Goal: Transaction & Acquisition: Subscribe to service/newsletter

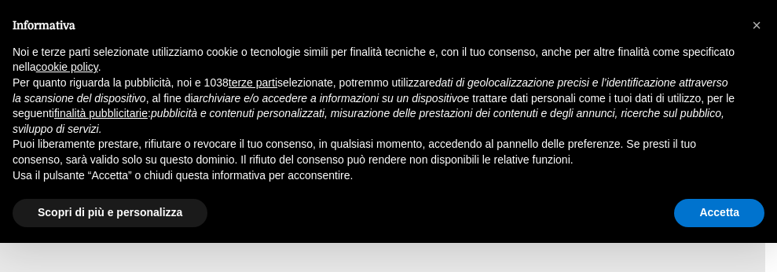
type input "27/08/2025"
type input "28/08/2025"
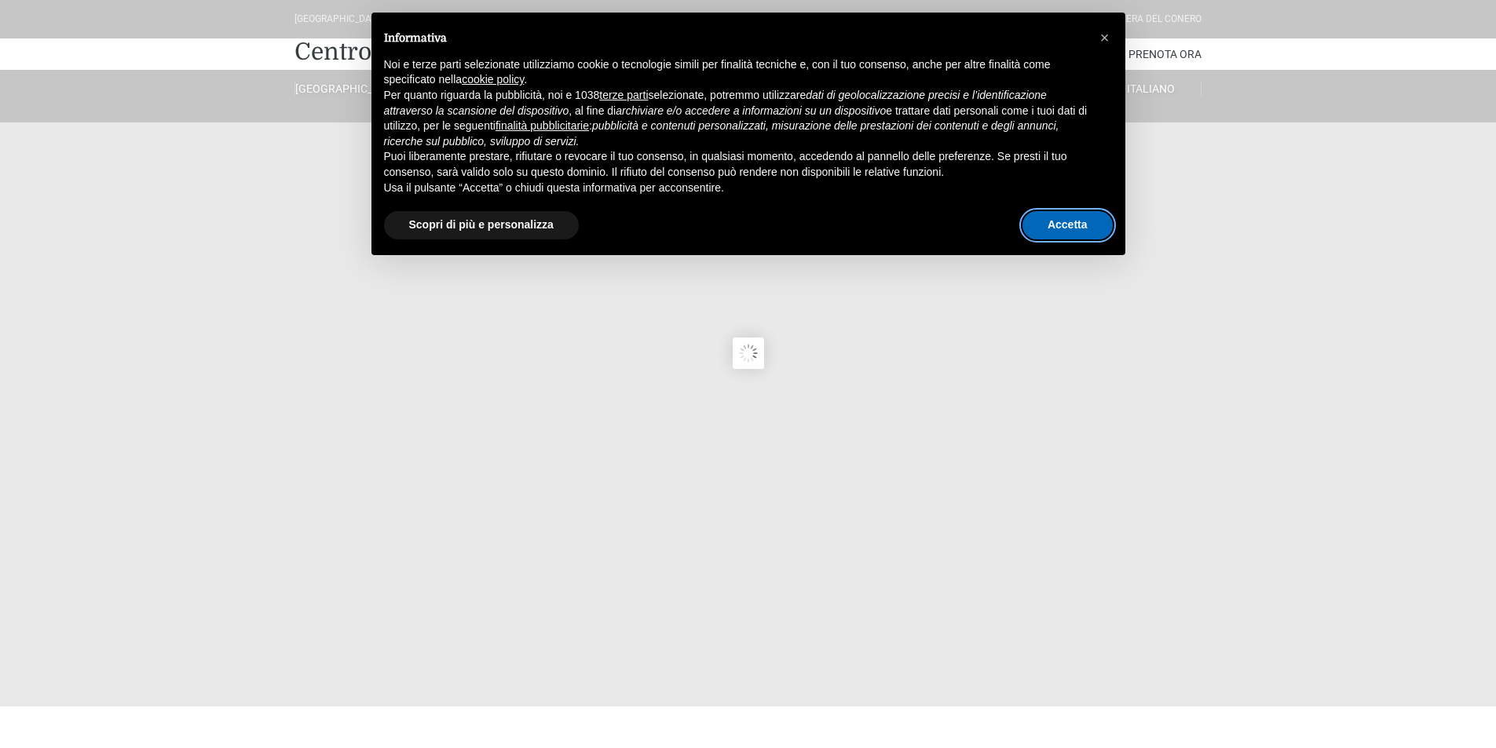
click at [776, 221] on button "Accetta" at bounding box center [1068, 225] width 90 height 28
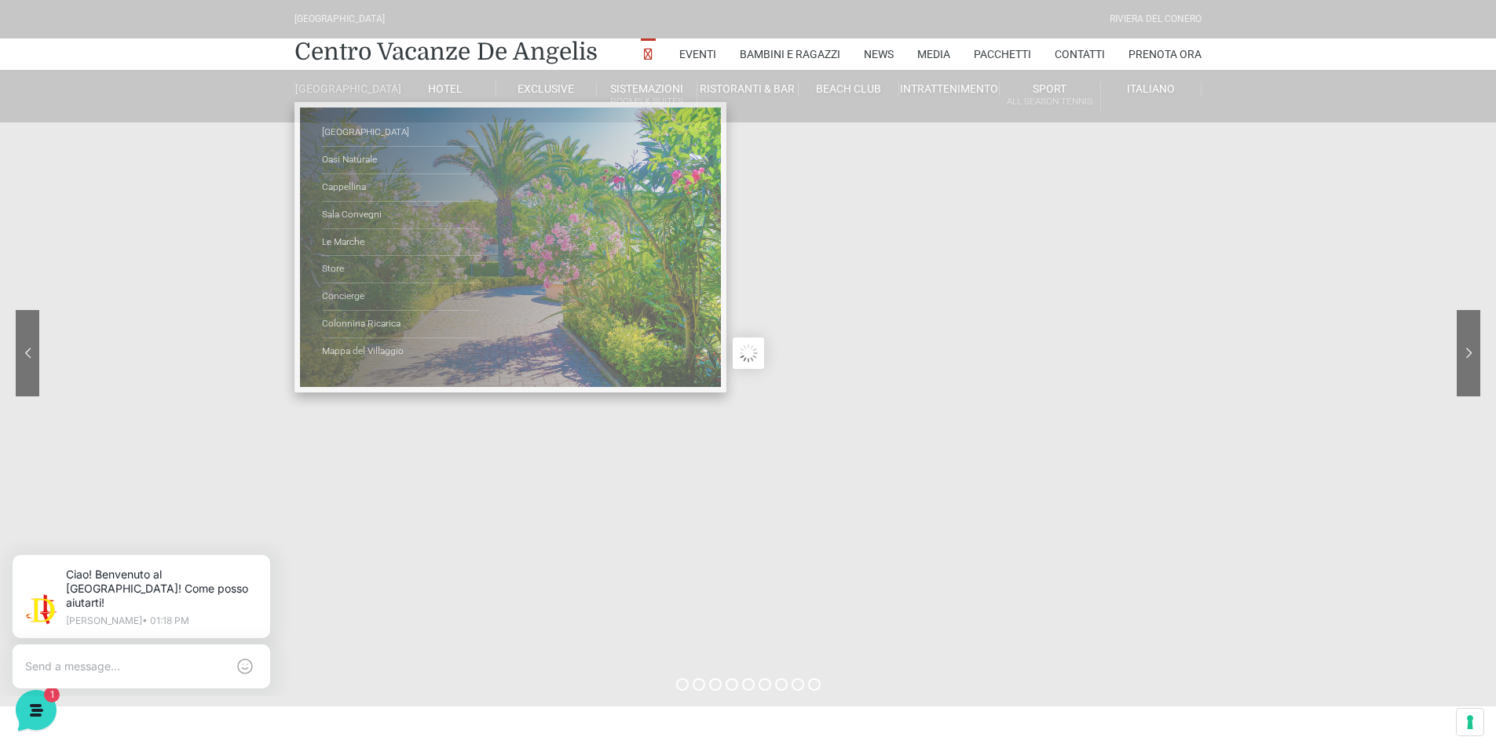
click at [354, 96] on link "[GEOGRAPHIC_DATA]" at bounding box center [345, 89] width 101 height 14
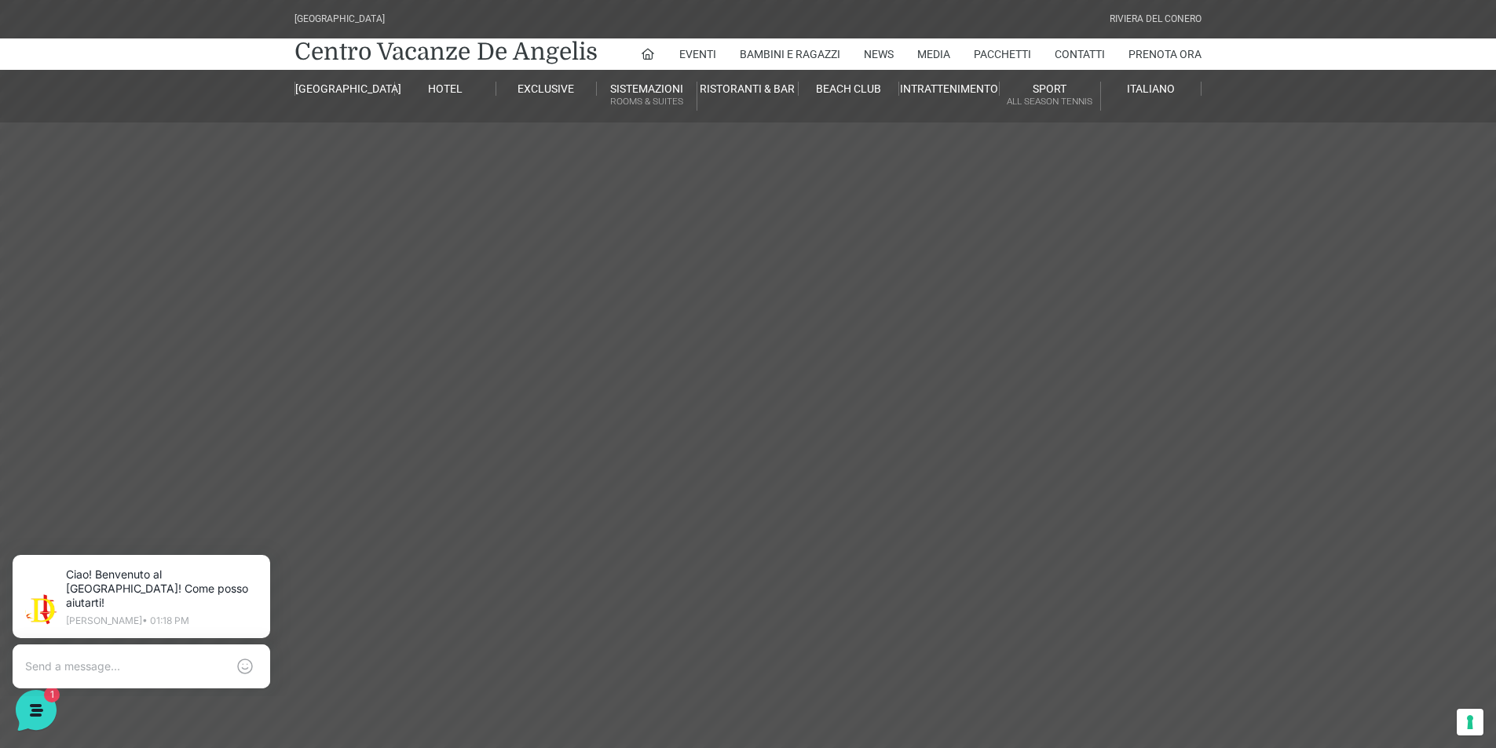
click at [349, 96] on link "[GEOGRAPHIC_DATA]" at bounding box center [345, 89] width 101 height 14
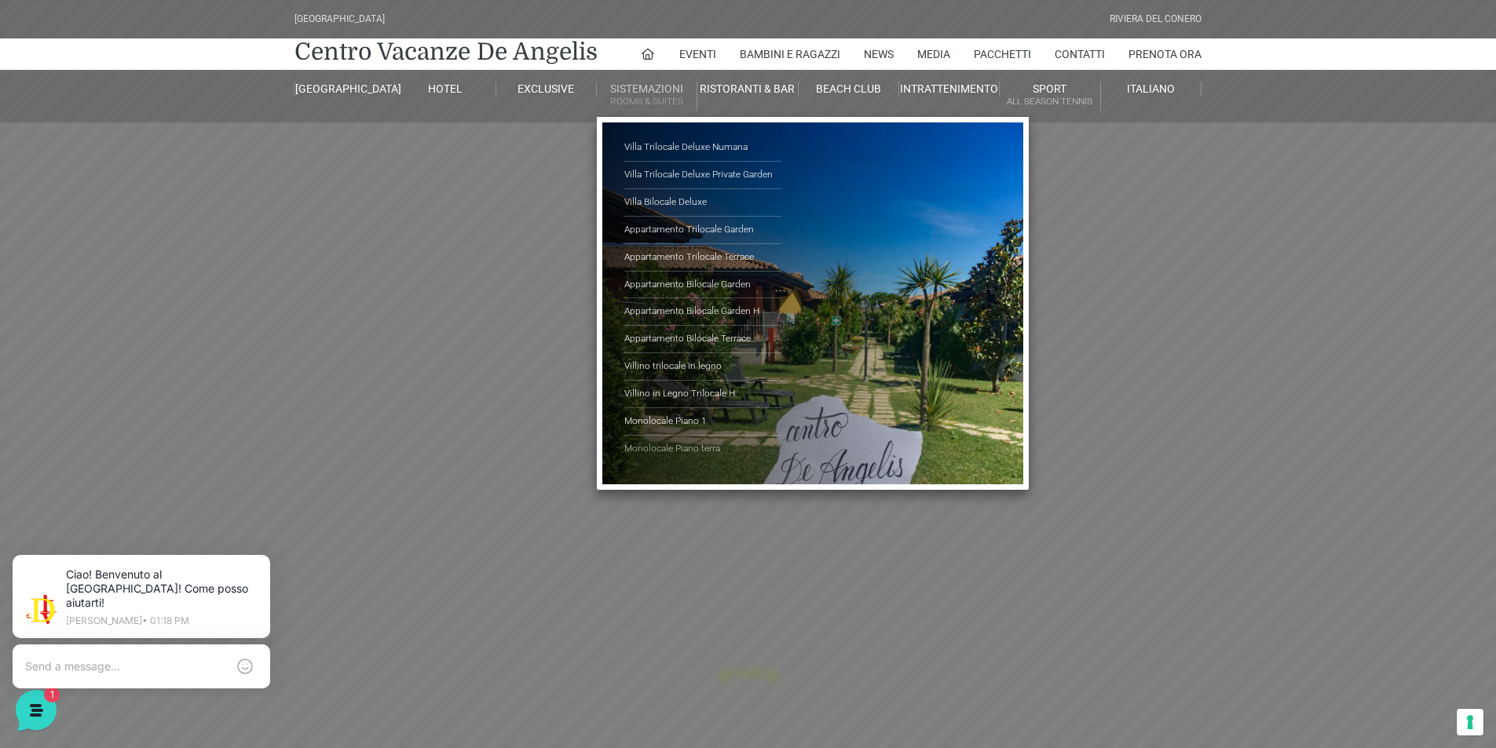
click at [692, 446] on link "Monolocale Piano terra" at bounding box center [702, 449] width 157 height 27
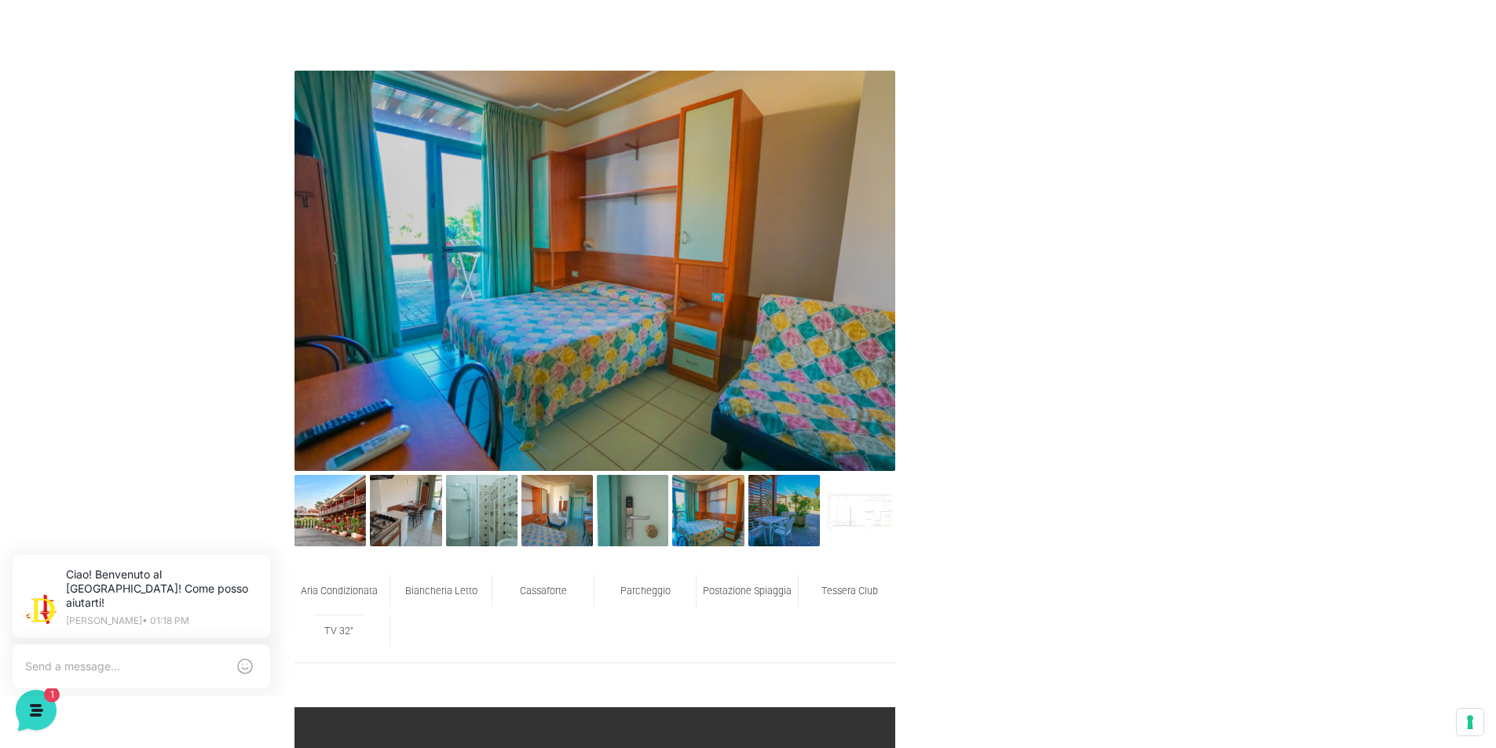
scroll to position [785, 0]
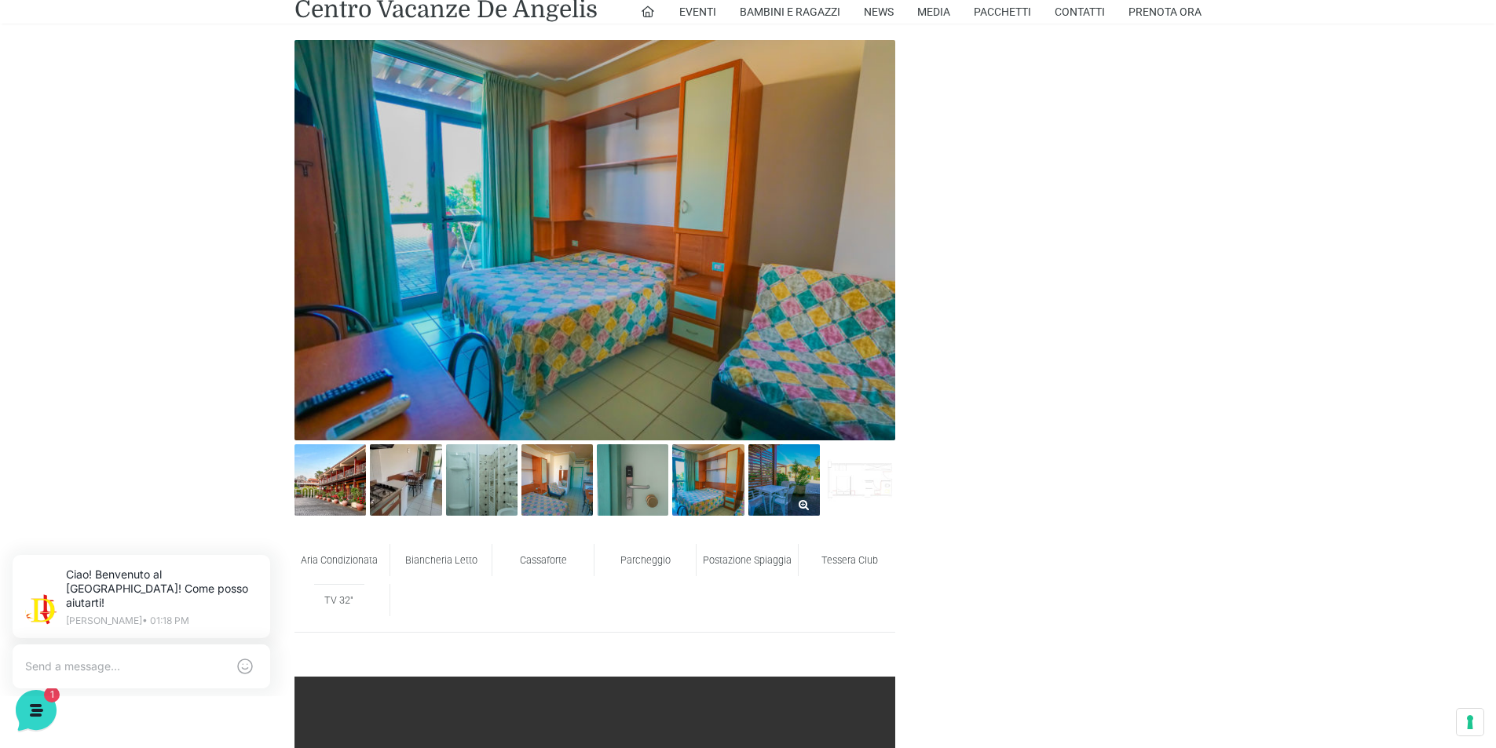
click at [797, 504] on link at bounding box center [783, 480] width 71 height 71
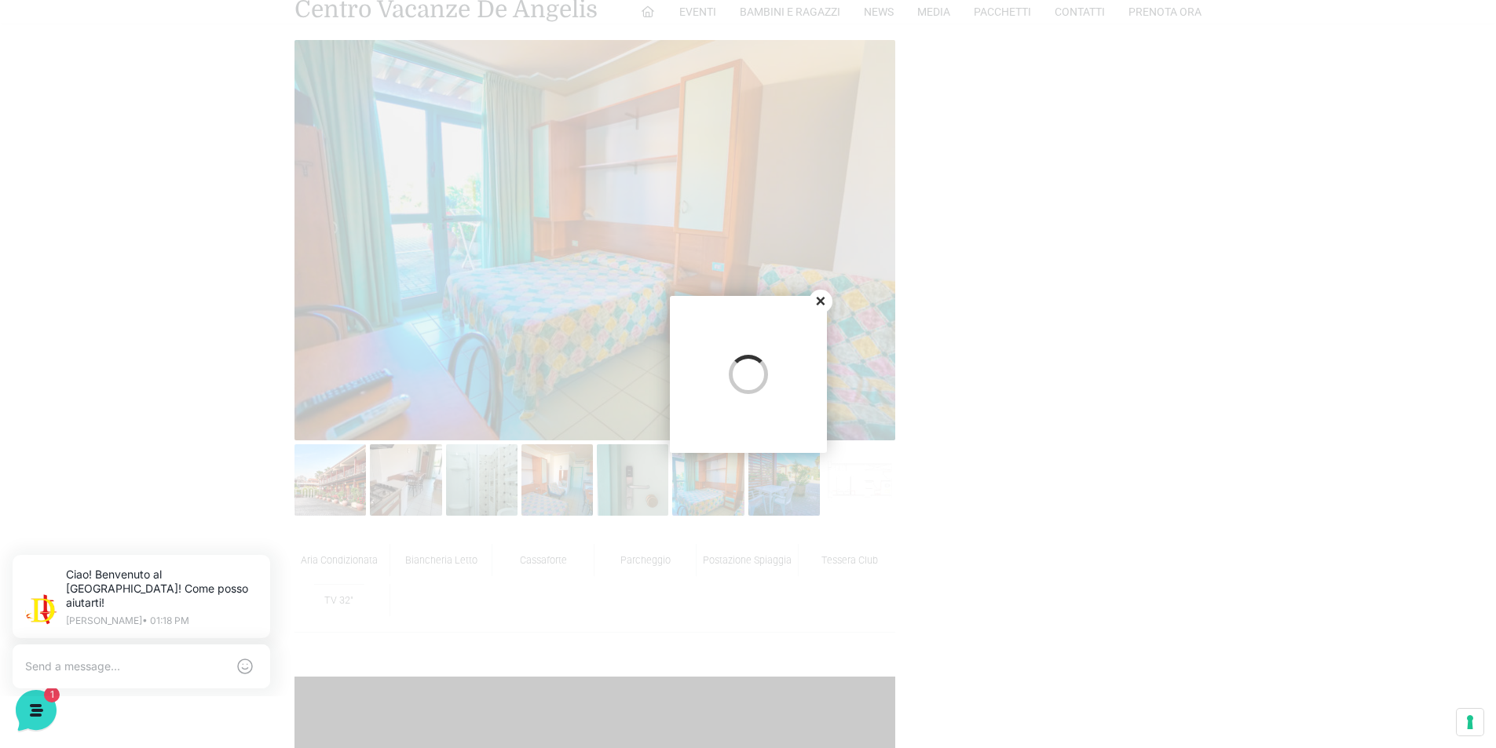
click at [821, 300] on button "Close" at bounding box center [821, 302] width 24 height 24
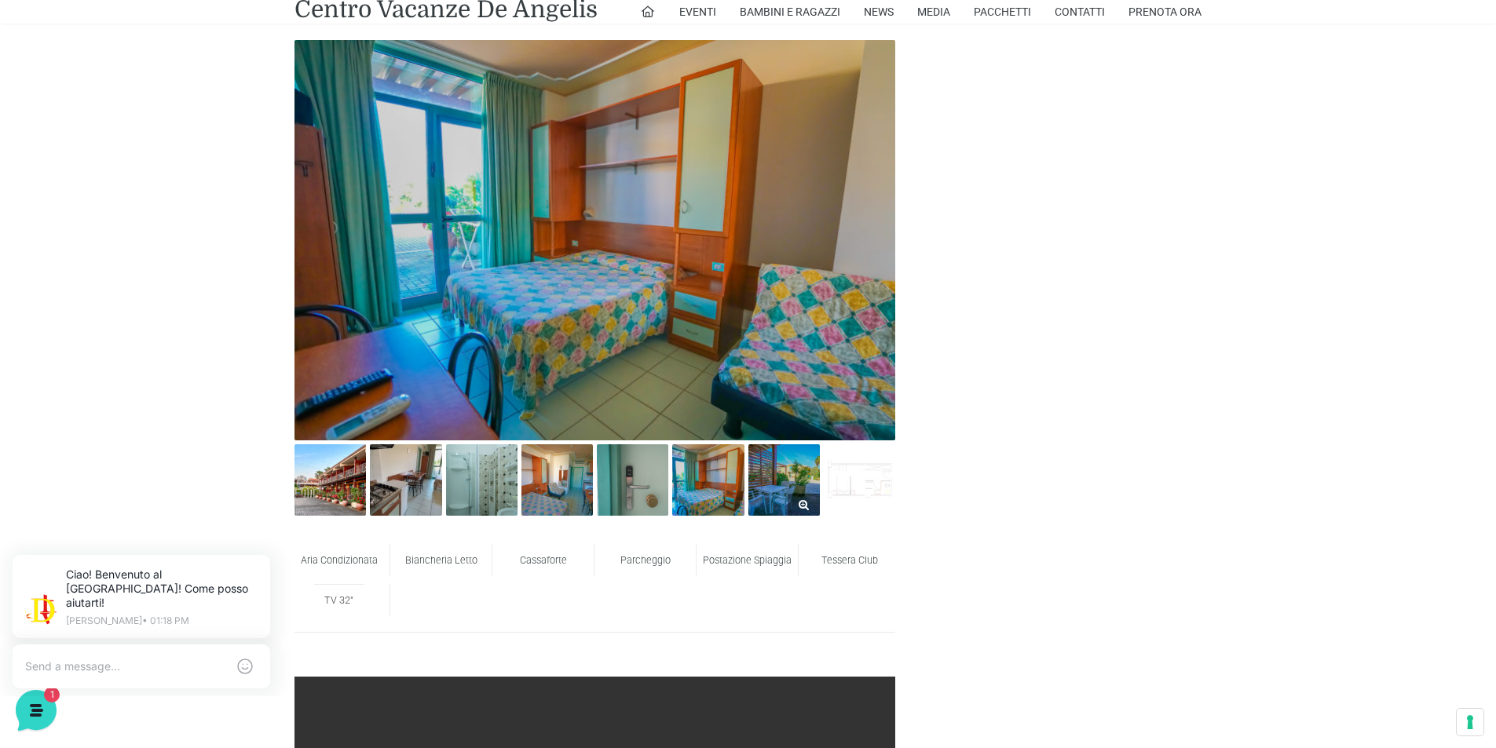
click at [778, 481] on img at bounding box center [783, 480] width 71 height 71
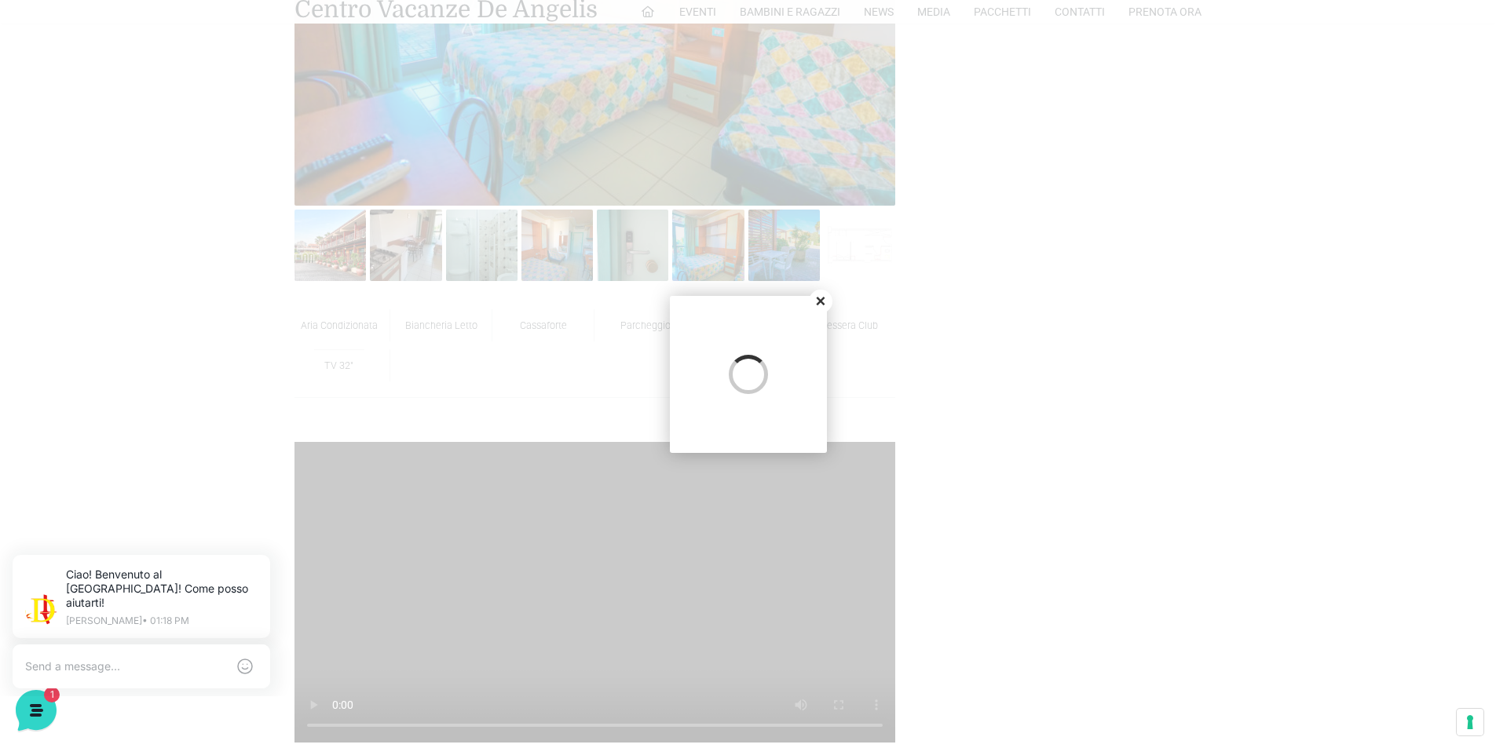
scroll to position [1021, 0]
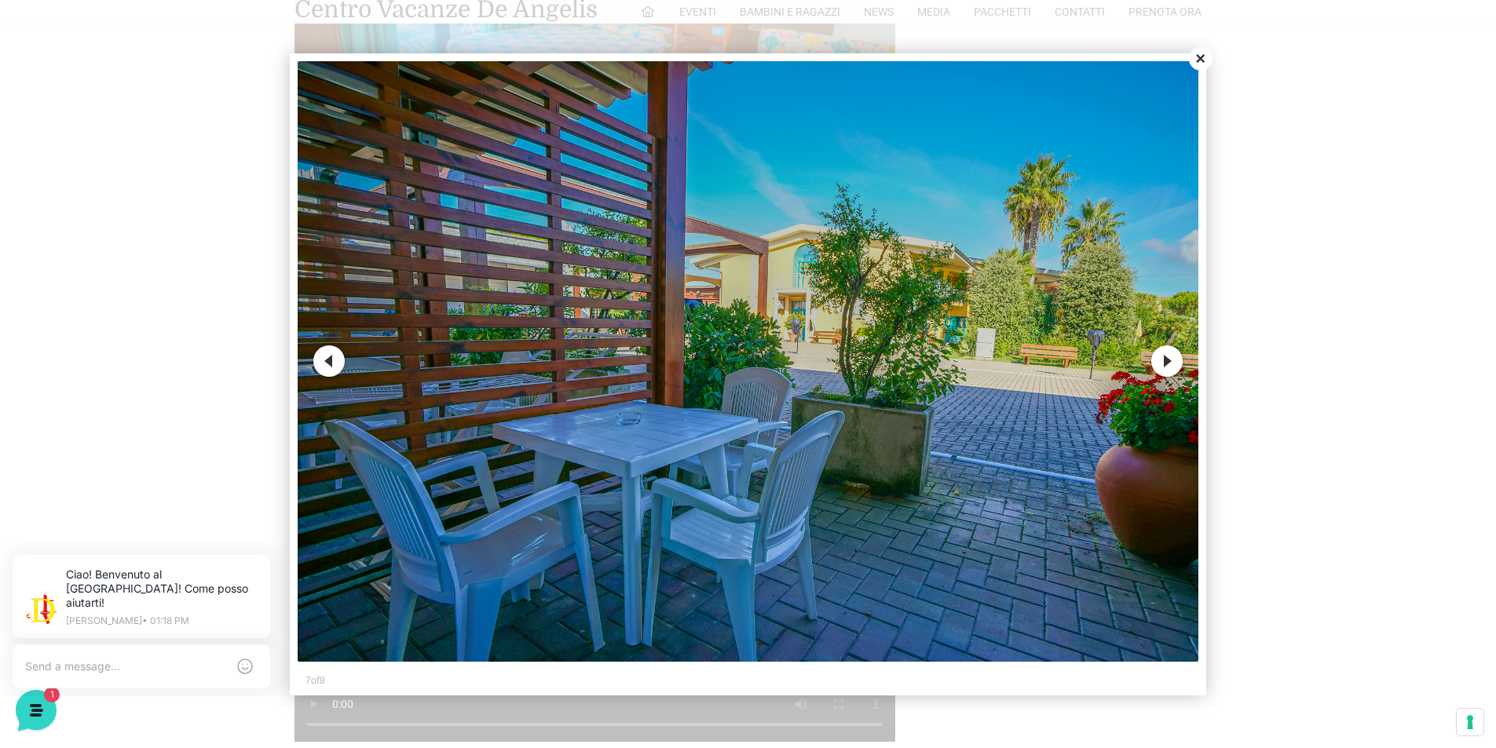
click at [1166, 368] on button "Next" at bounding box center [1166, 361] width 31 height 31
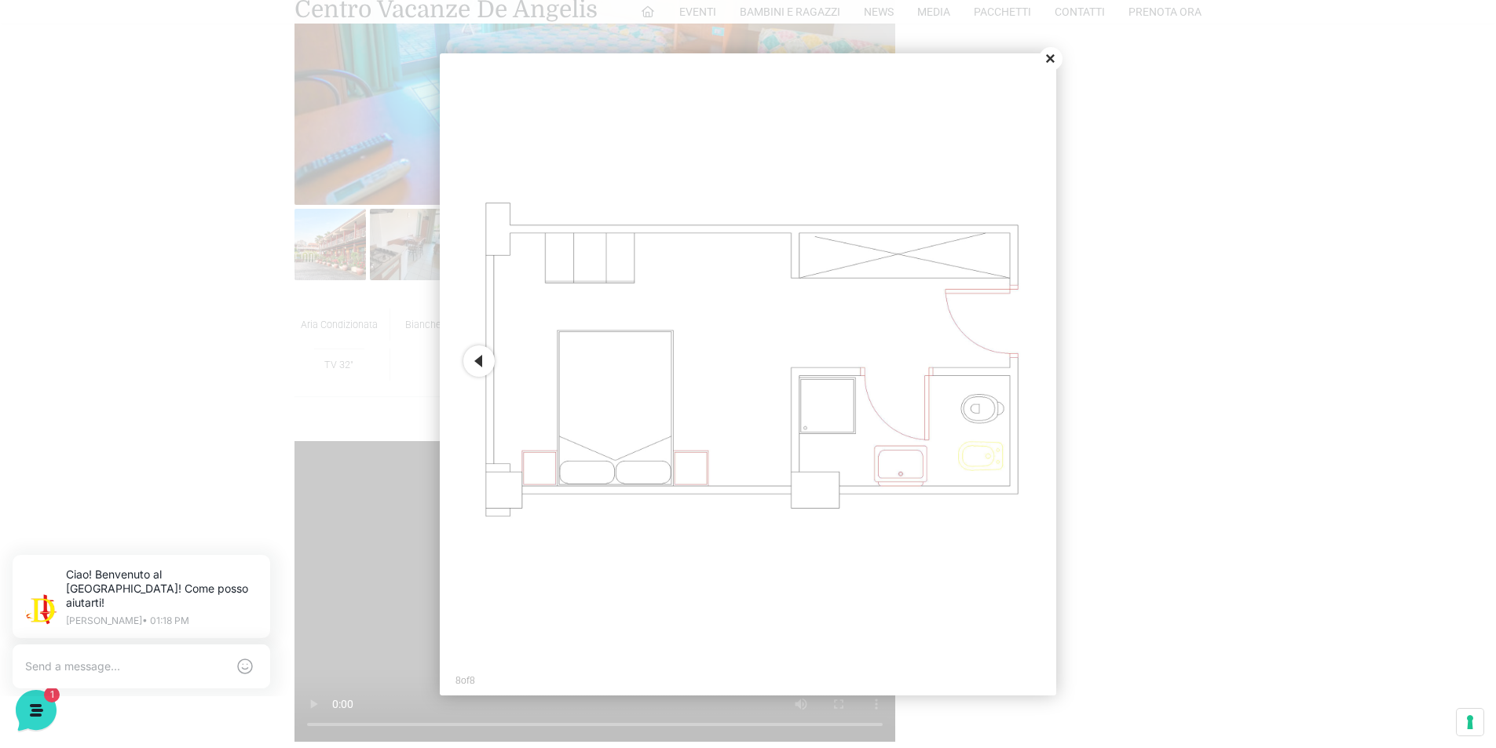
click at [473, 369] on button "Previous" at bounding box center [478, 361] width 31 height 31
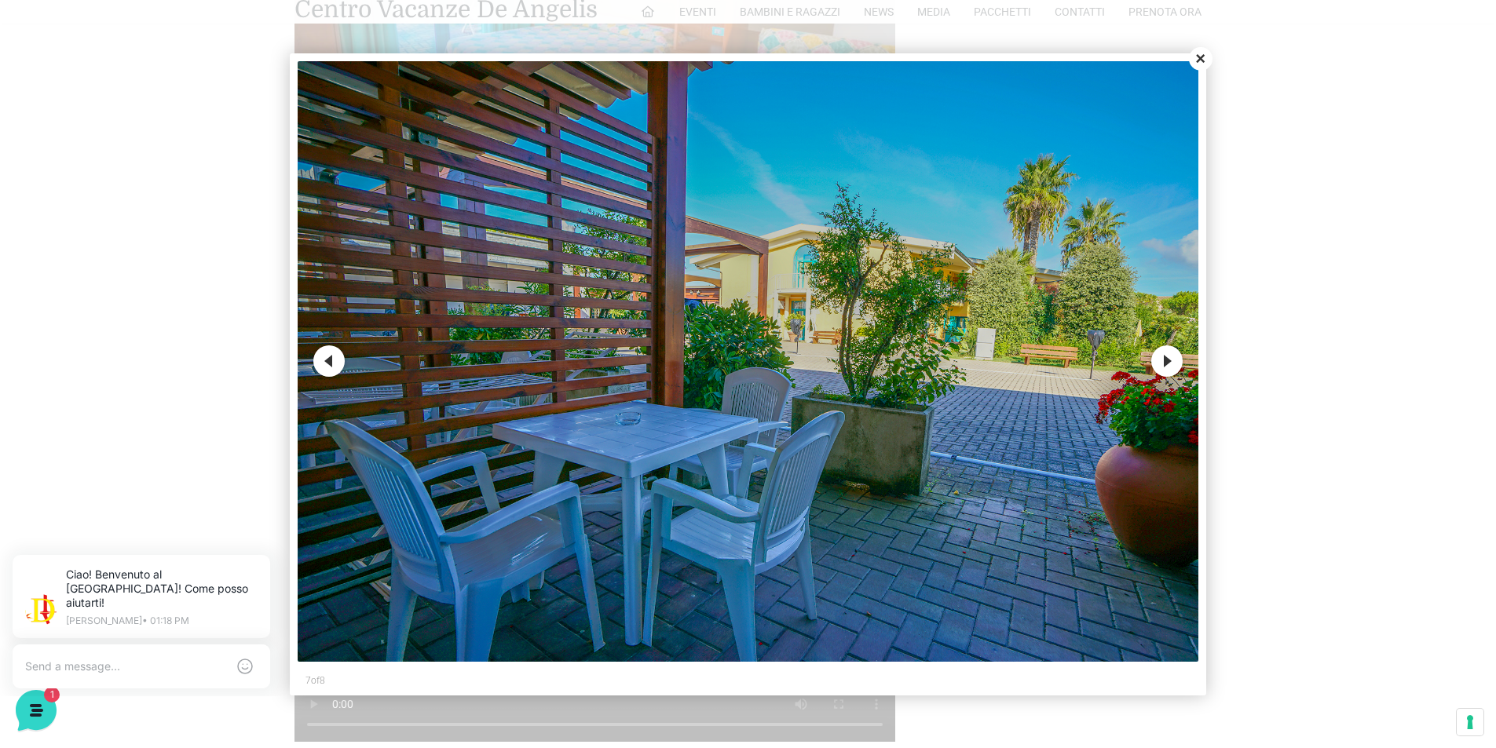
click at [324, 371] on button "Previous" at bounding box center [328, 361] width 31 height 31
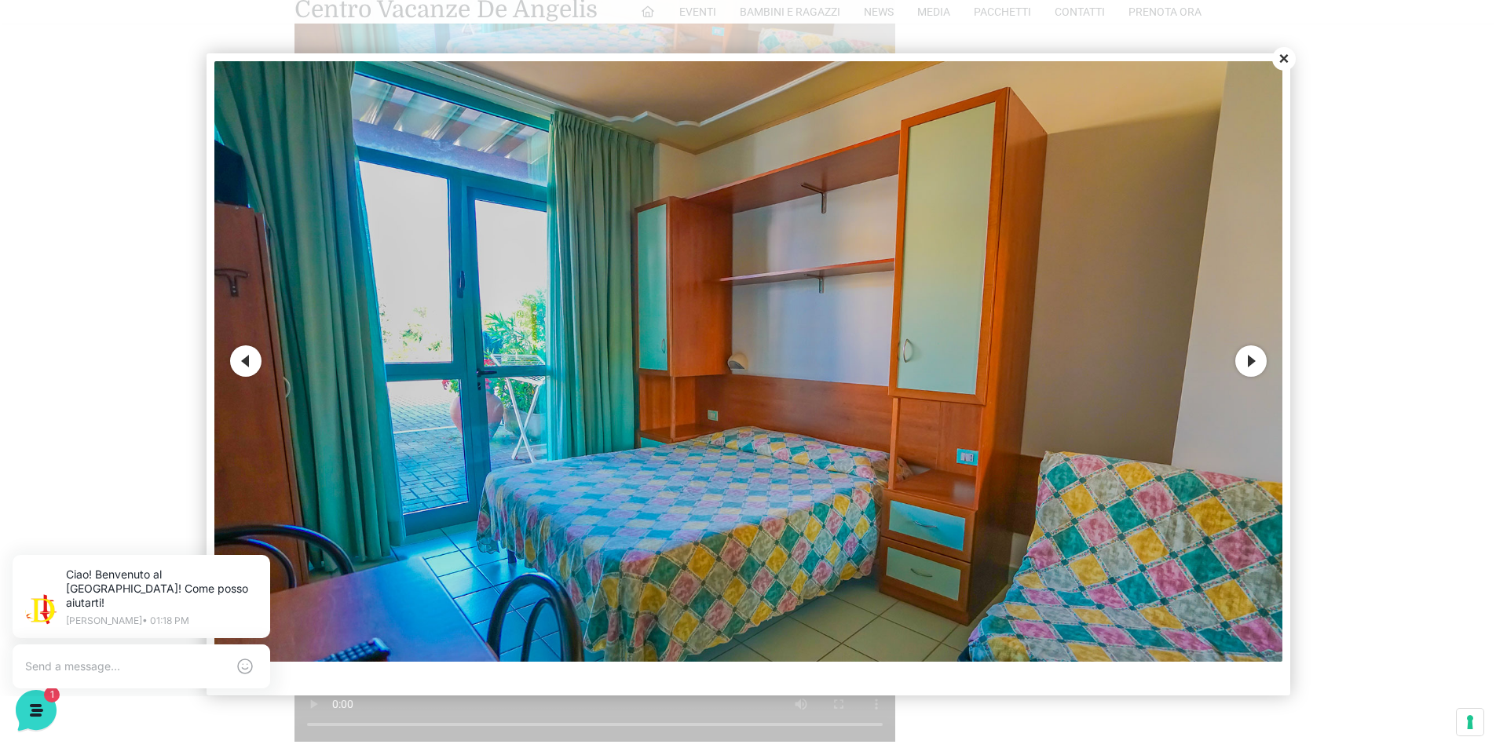
click at [257, 367] on button "Previous" at bounding box center [245, 361] width 31 height 31
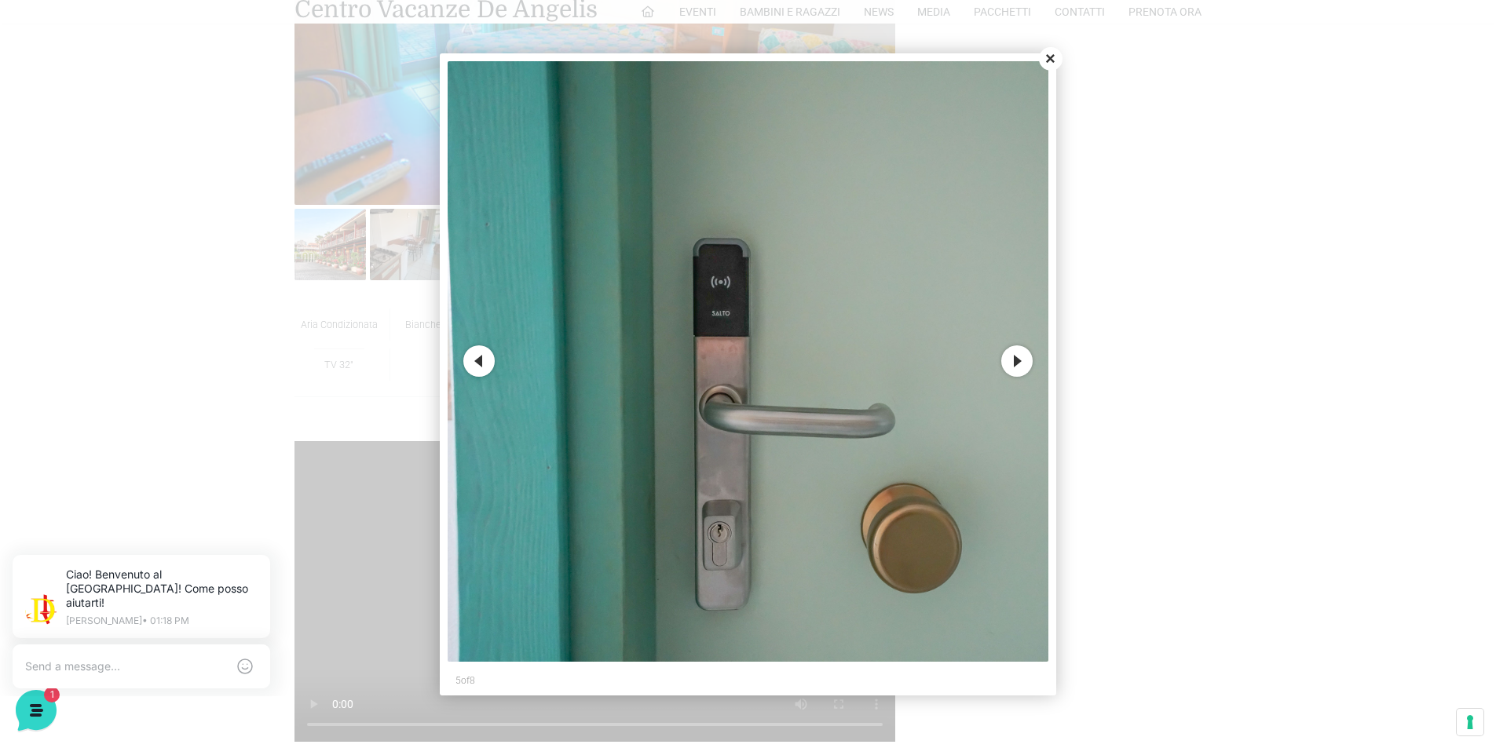
click at [486, 368] on button "Previous" at bounding box center [478, 361] width 31 height 31
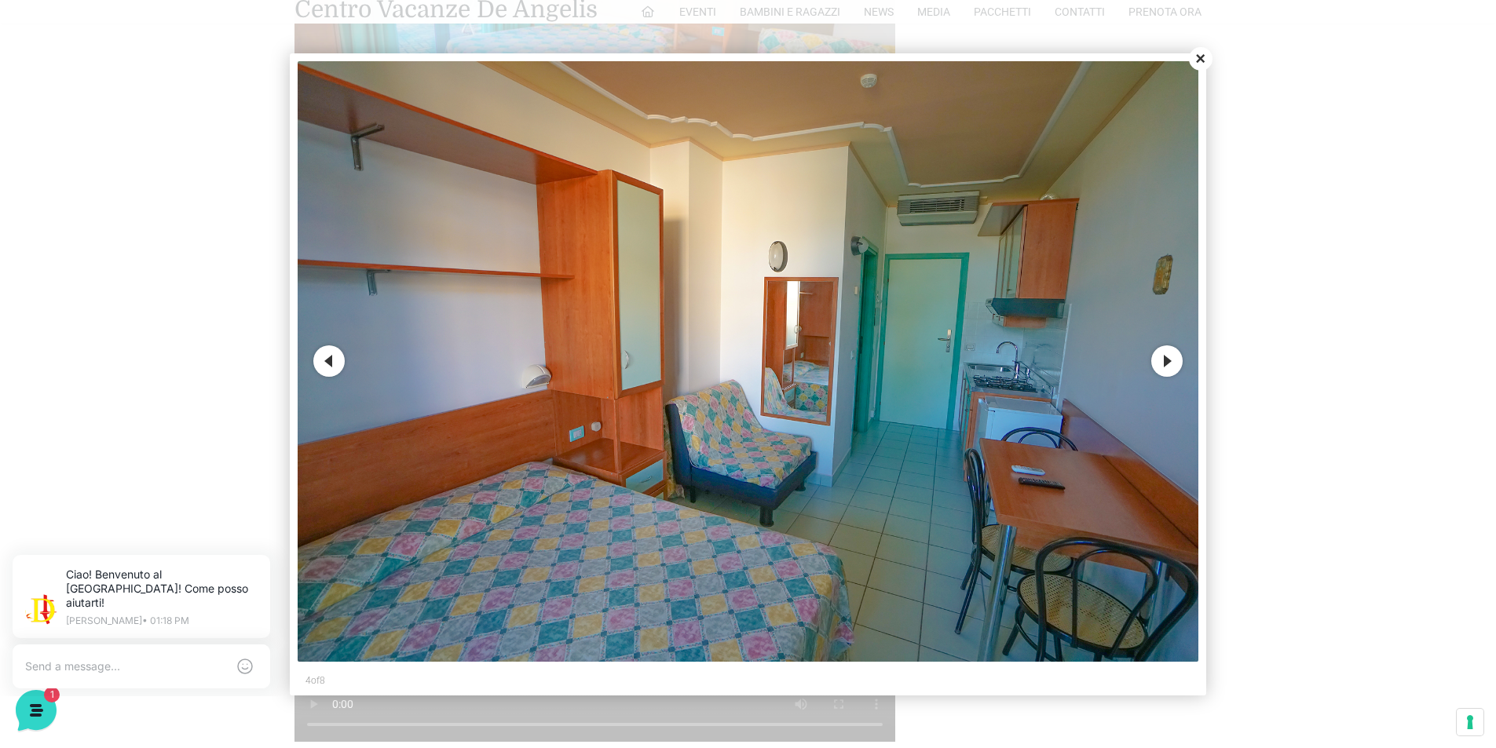
click at [332, 360] on button "Previous" at bounding box center [328, 361] width 31 height 31
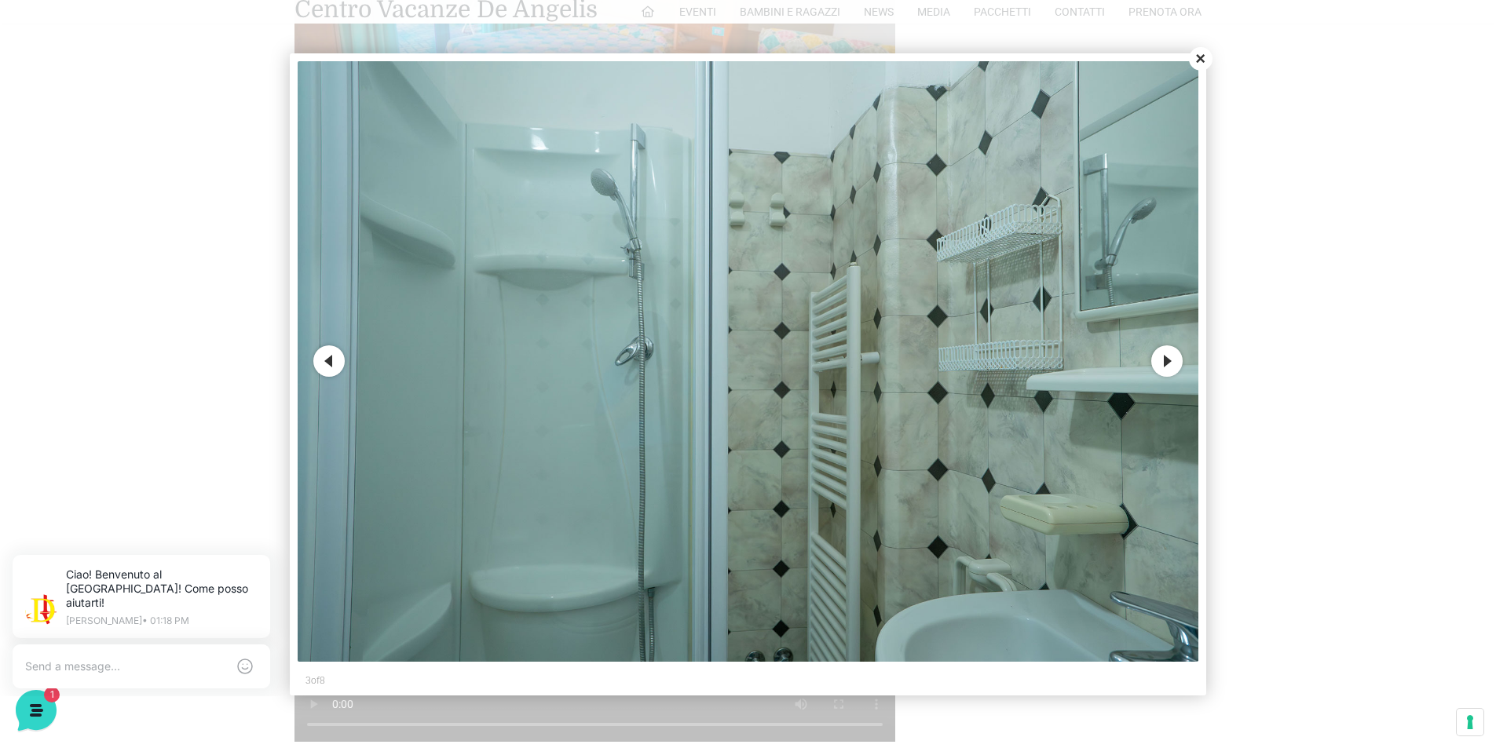
click at [332, 360] on button "Previous" at bounding box center [328, 361] width 31 height 31
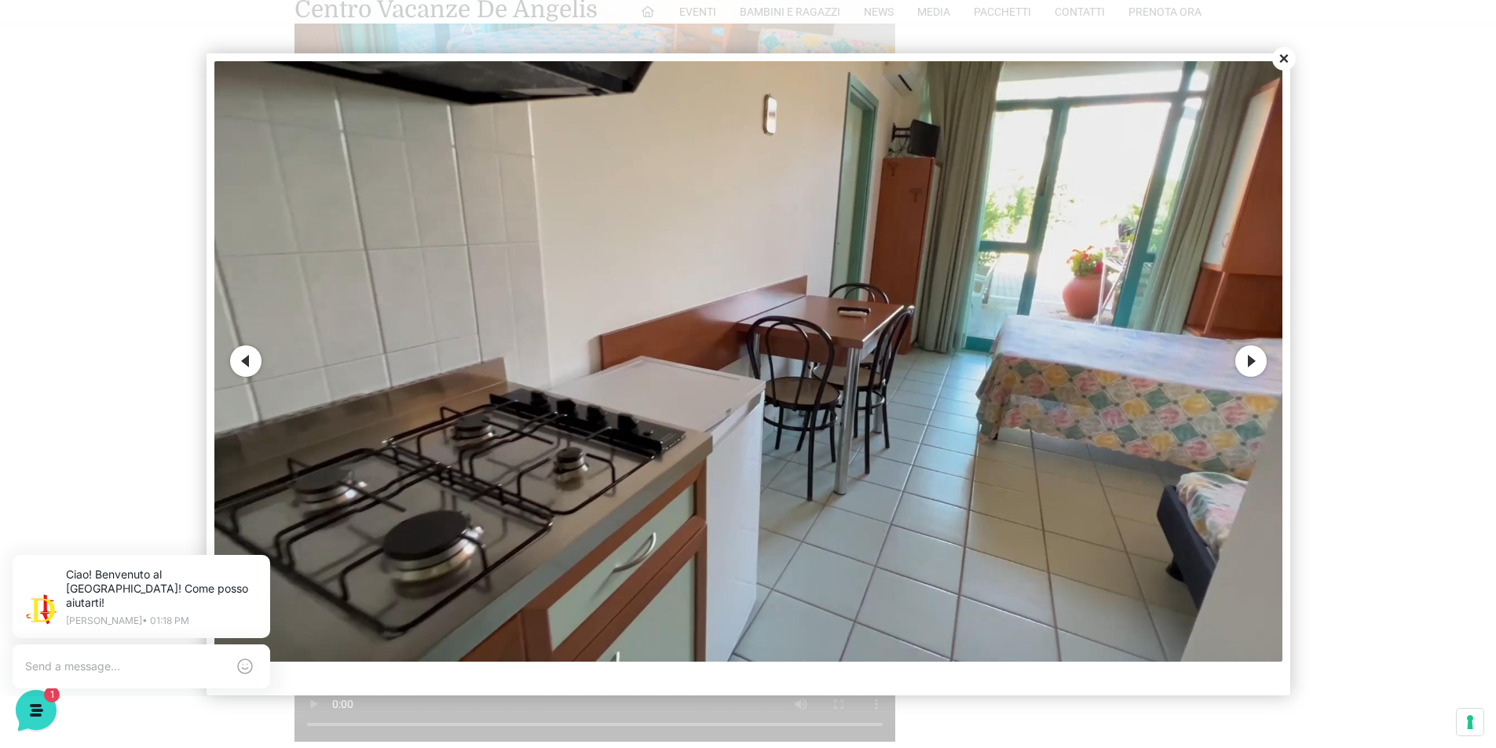
click at [256, 369] on button "Previous" at bounding box center [245, 361] width 31 height 31
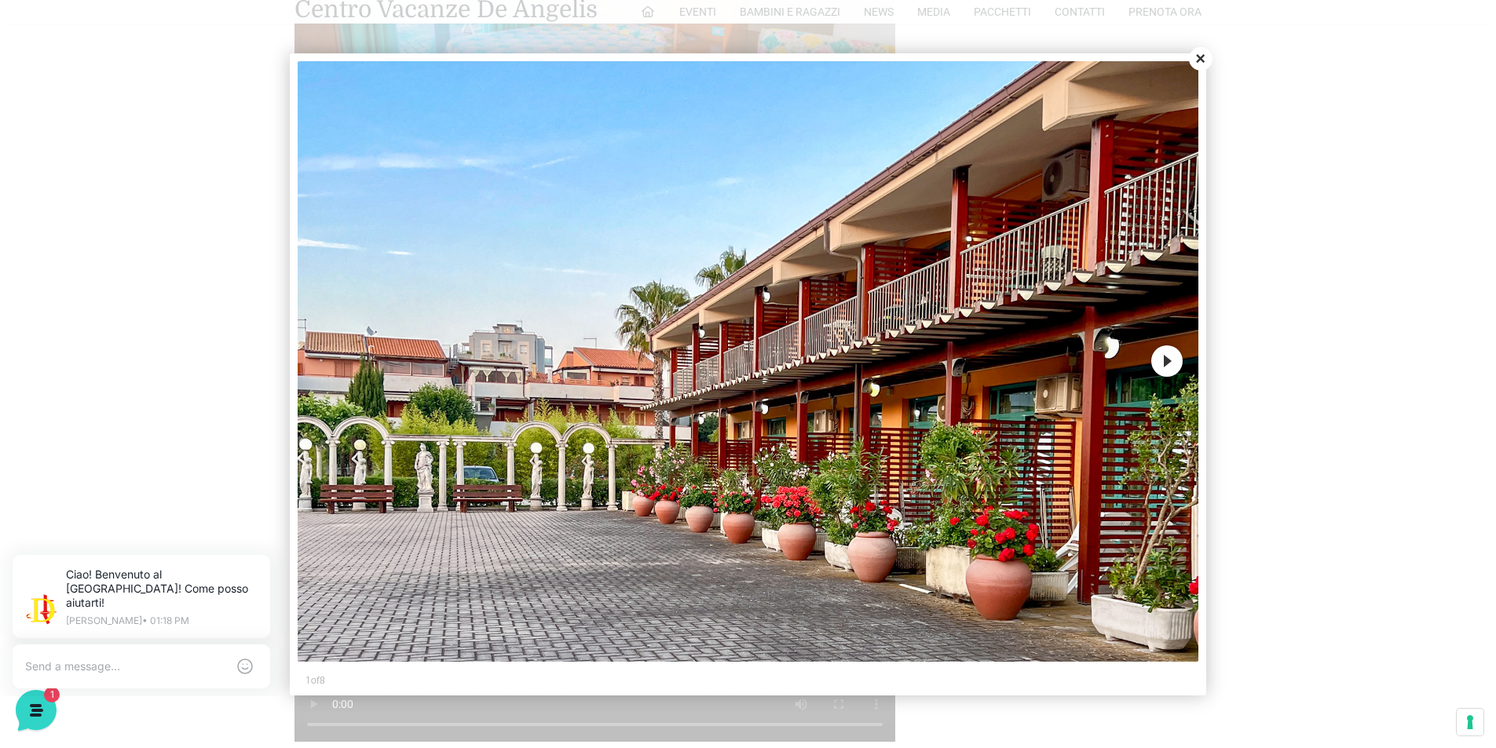
click at [1197, 69] on button "Close" at bounding box center [1201, 59] width 24 height 24
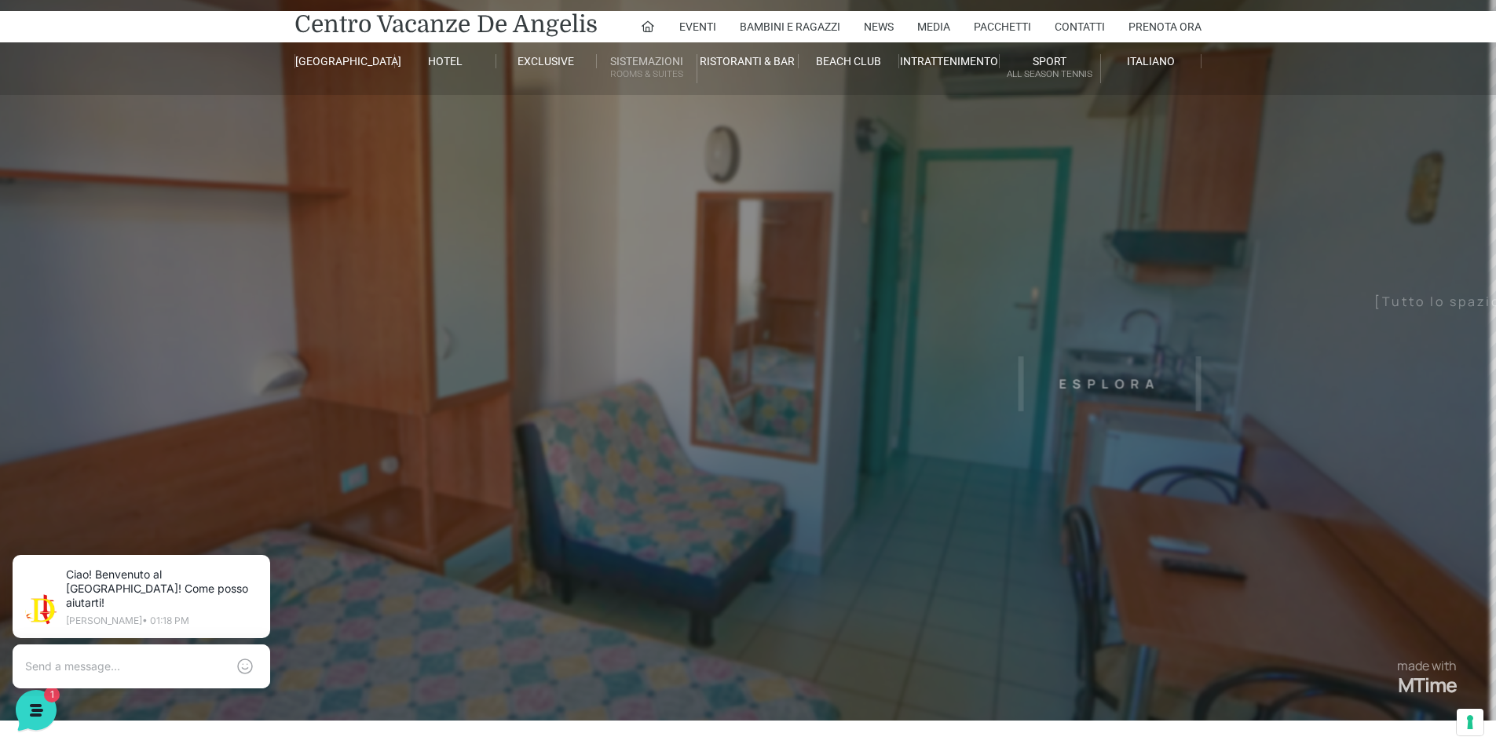
scroll to position [0, 0]
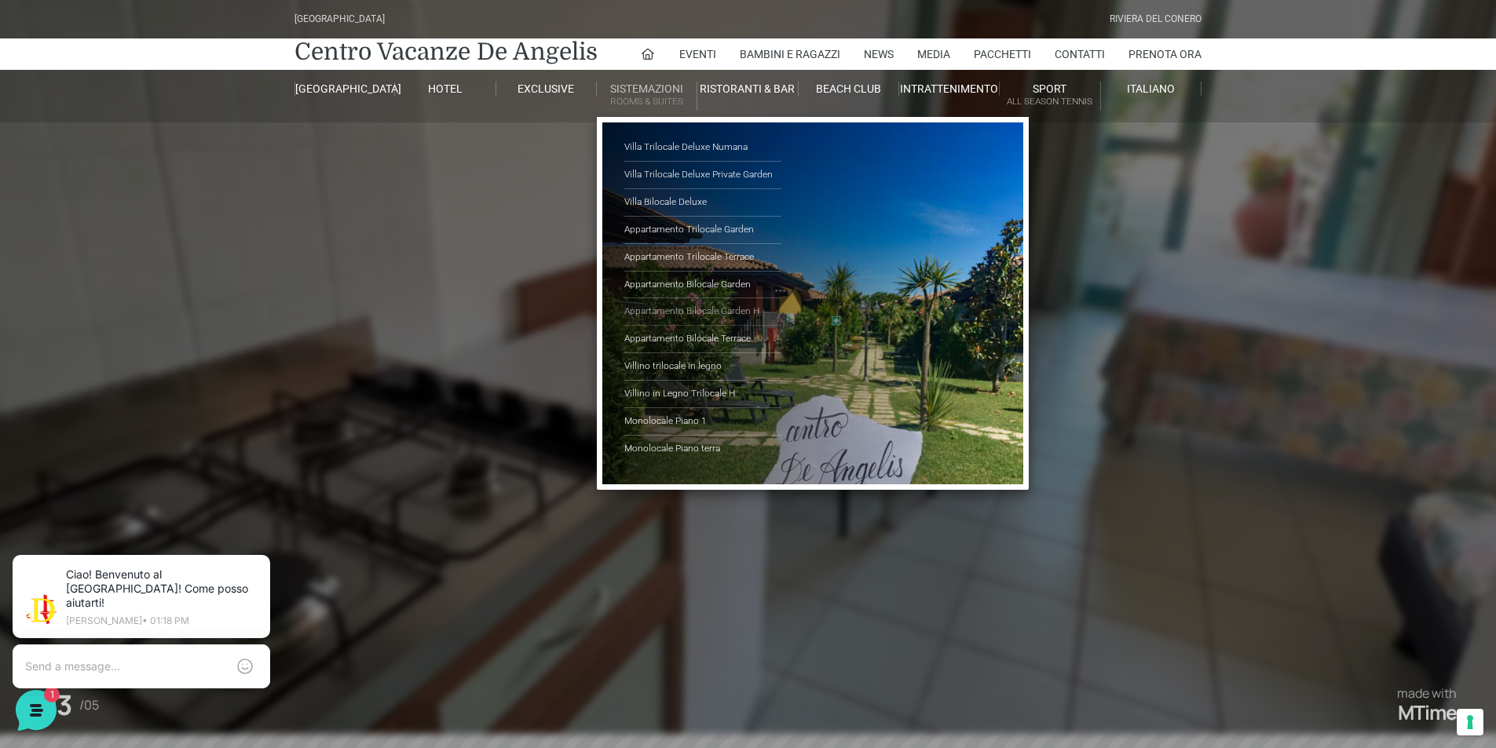
click at [693, 307] on link "Appartamento Bilocale Garden H" at bounding box center [702, 311] width 157 height 27
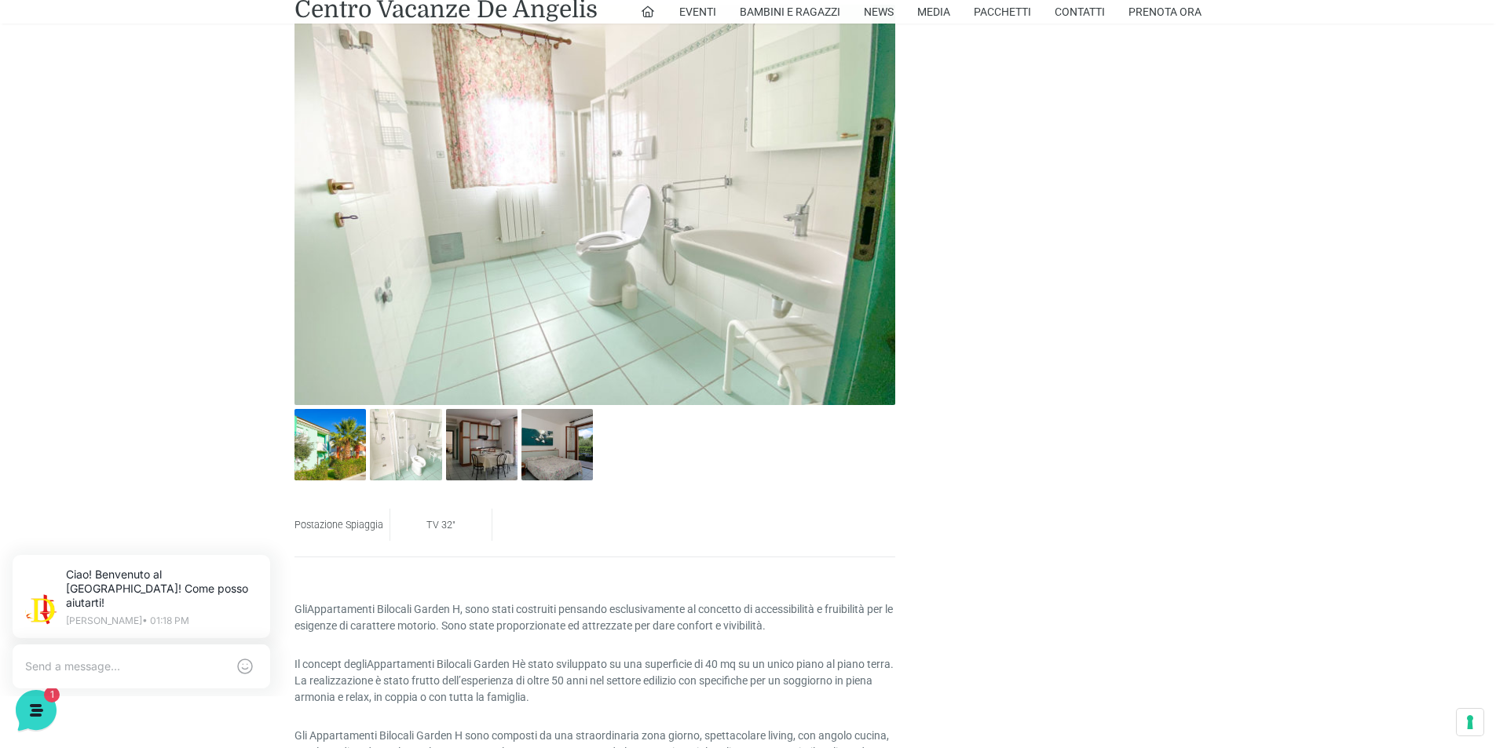
scroll to position [785, 0]
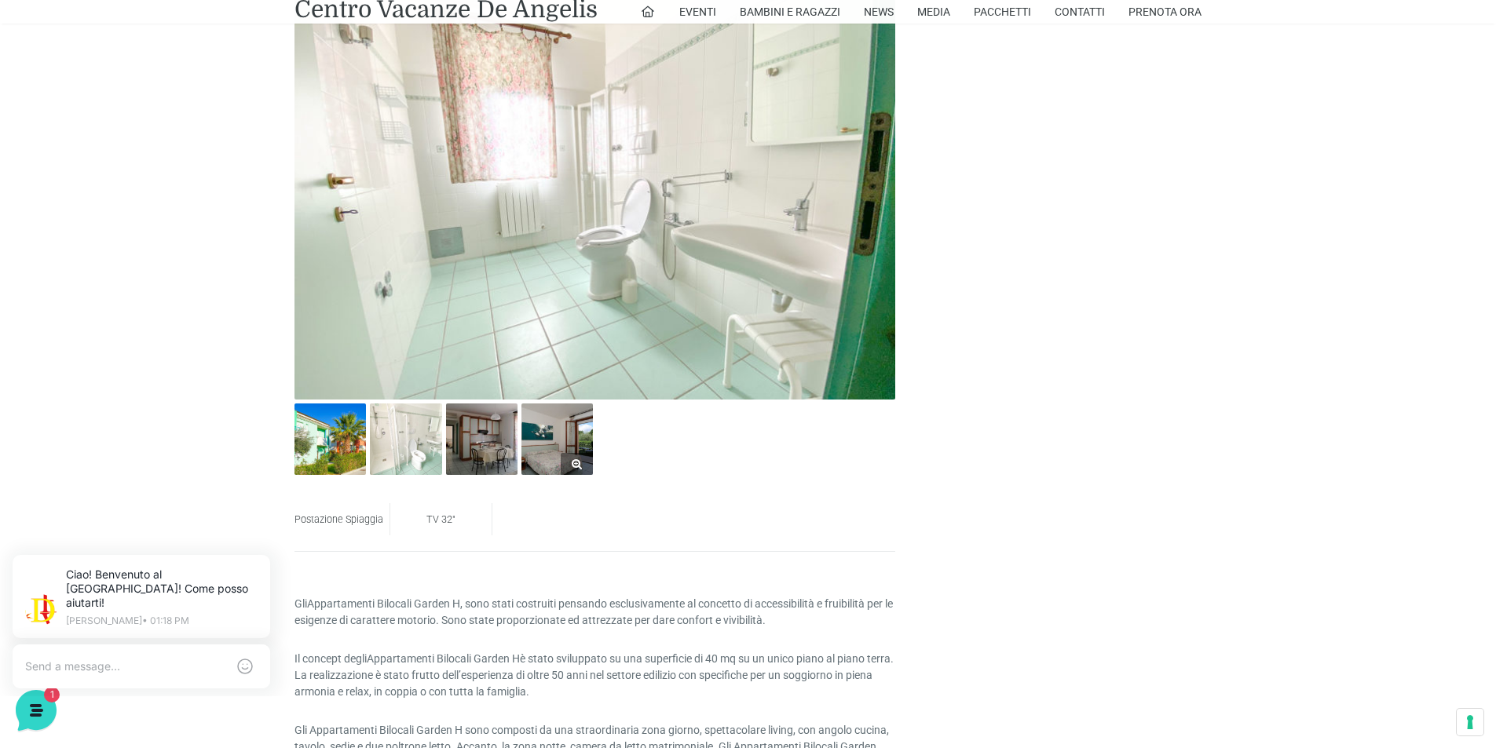
click at [529, 456] on img at bounding box center [556, 439] width 71 height 71
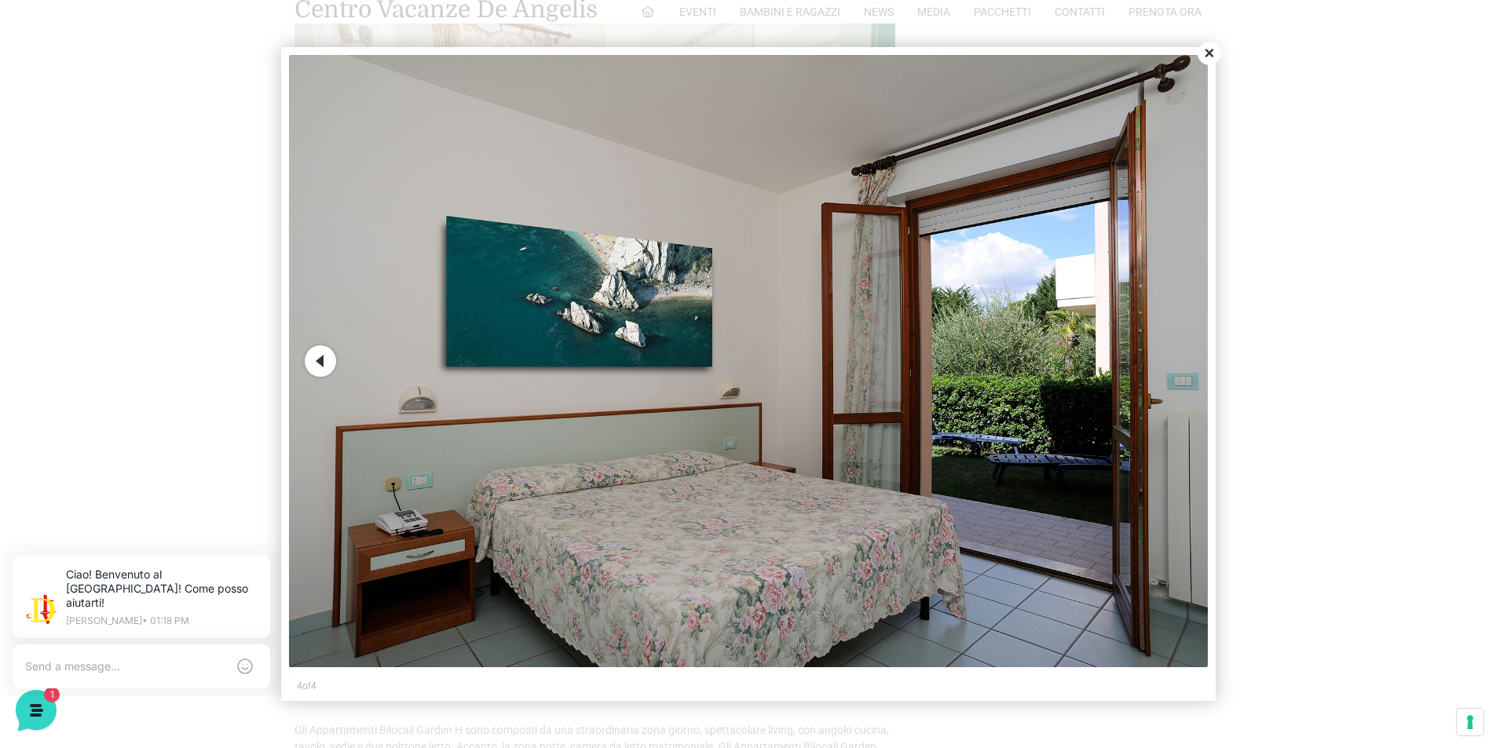
click at [318, 379] on img at bounding box center [748, 361] width 919 height 613
click at [321, 377] on img at bounding box center [748, 361] width 919 height 613
click at [321, 371] on button "Previous" at bounding box center [320, 361] width 31 height 31
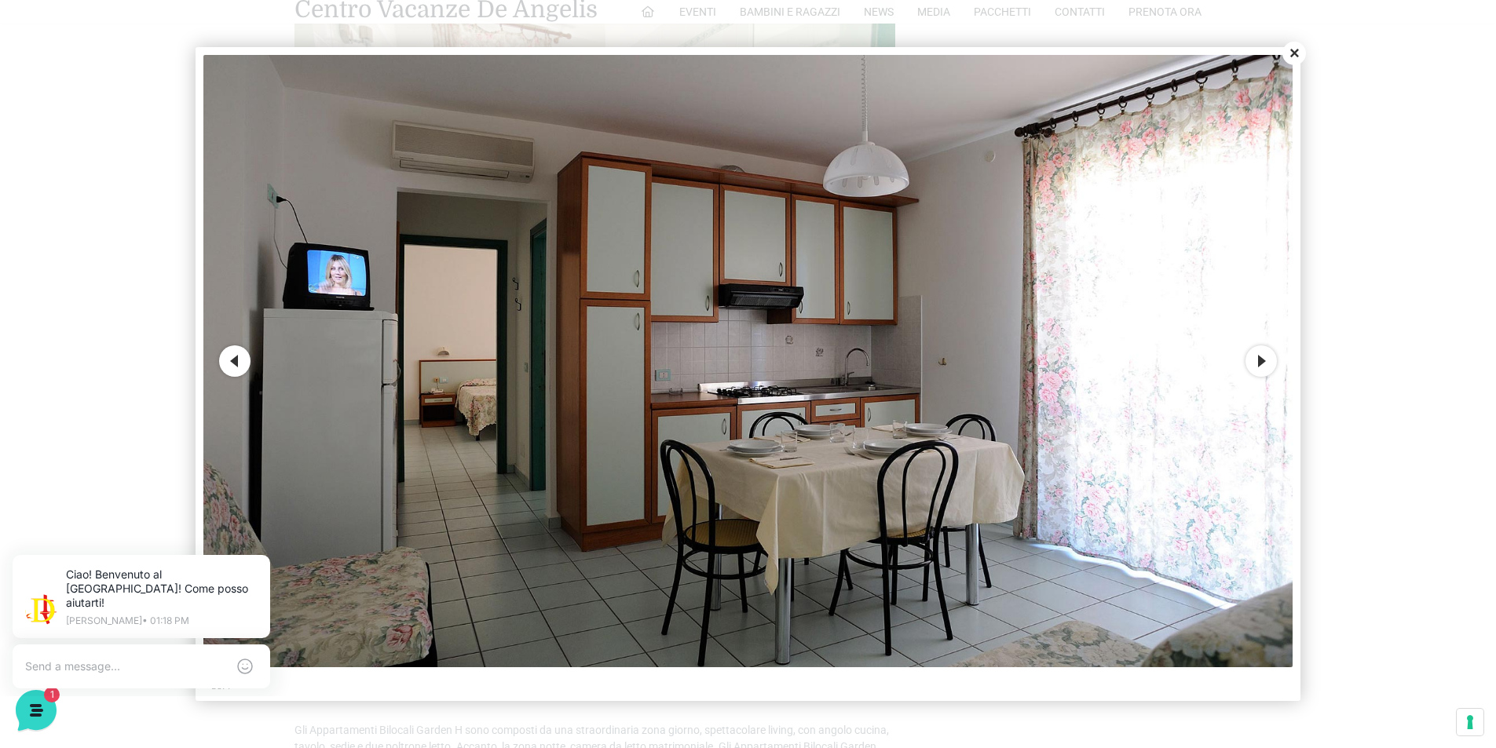
click at [229, 357] on button "Previous" at bounding box center [234, 361] width 31 height 31
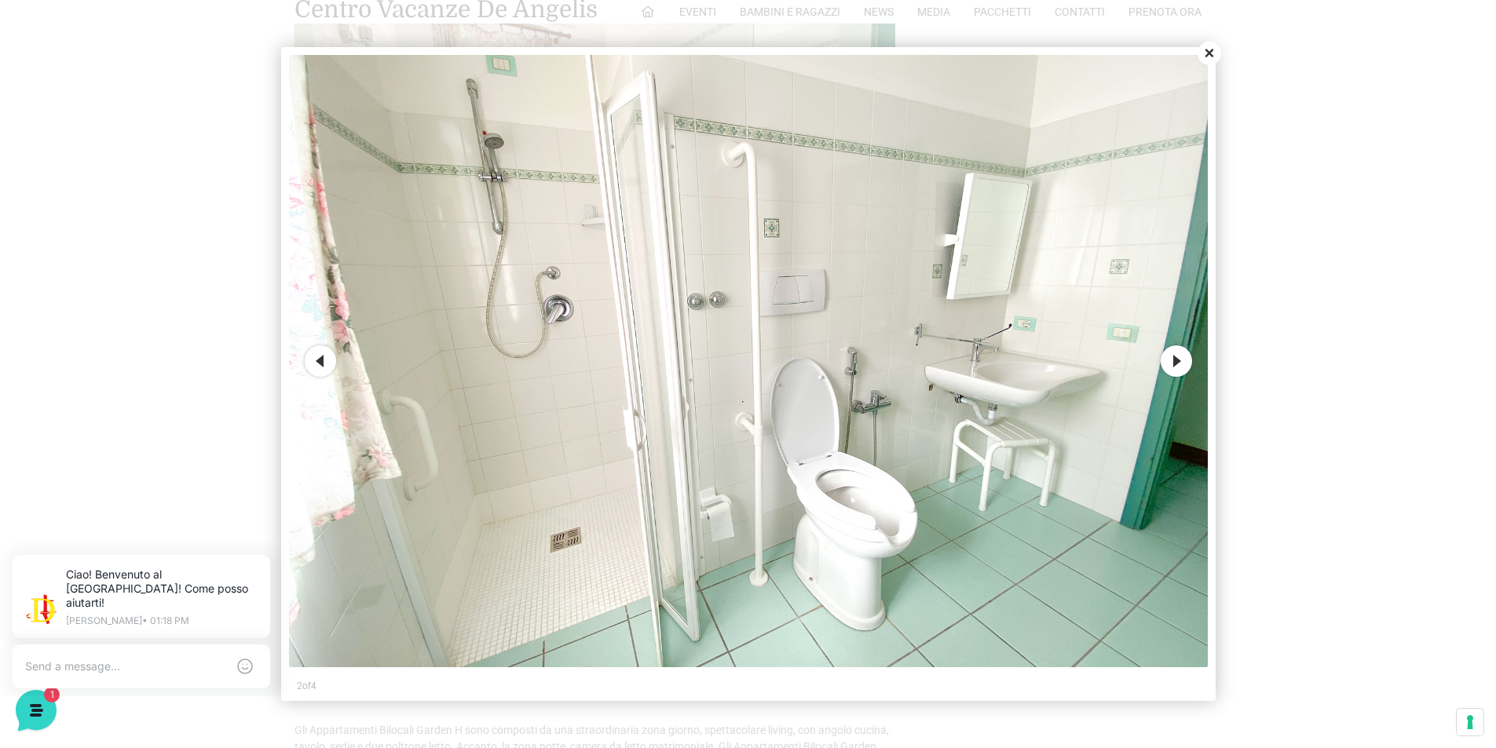
click at [315, 361] on button "Previous" at bounding box center [320, 361] width 31 height 31
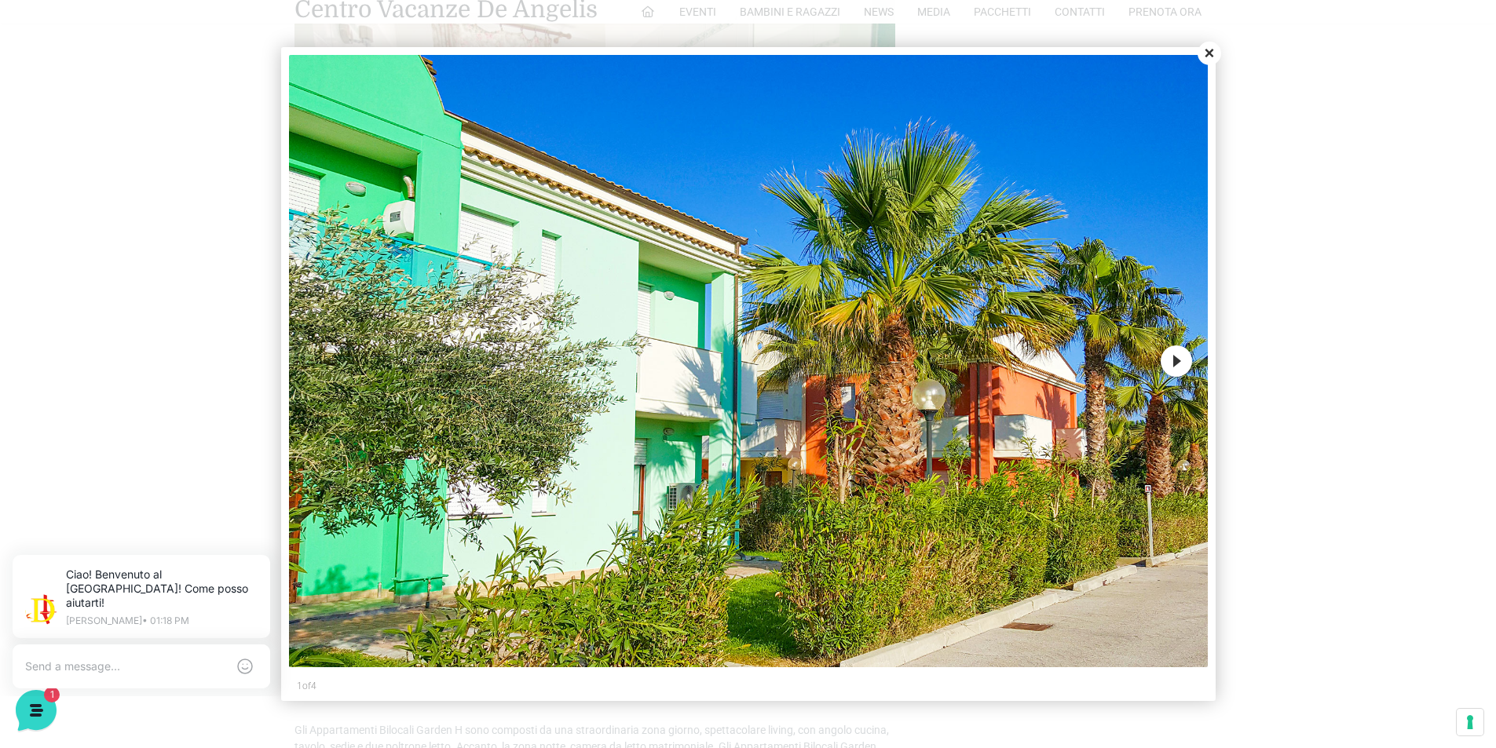
click at [1207, 61] on button "Close" at bounding box center [1210, 54] width 24 height 24
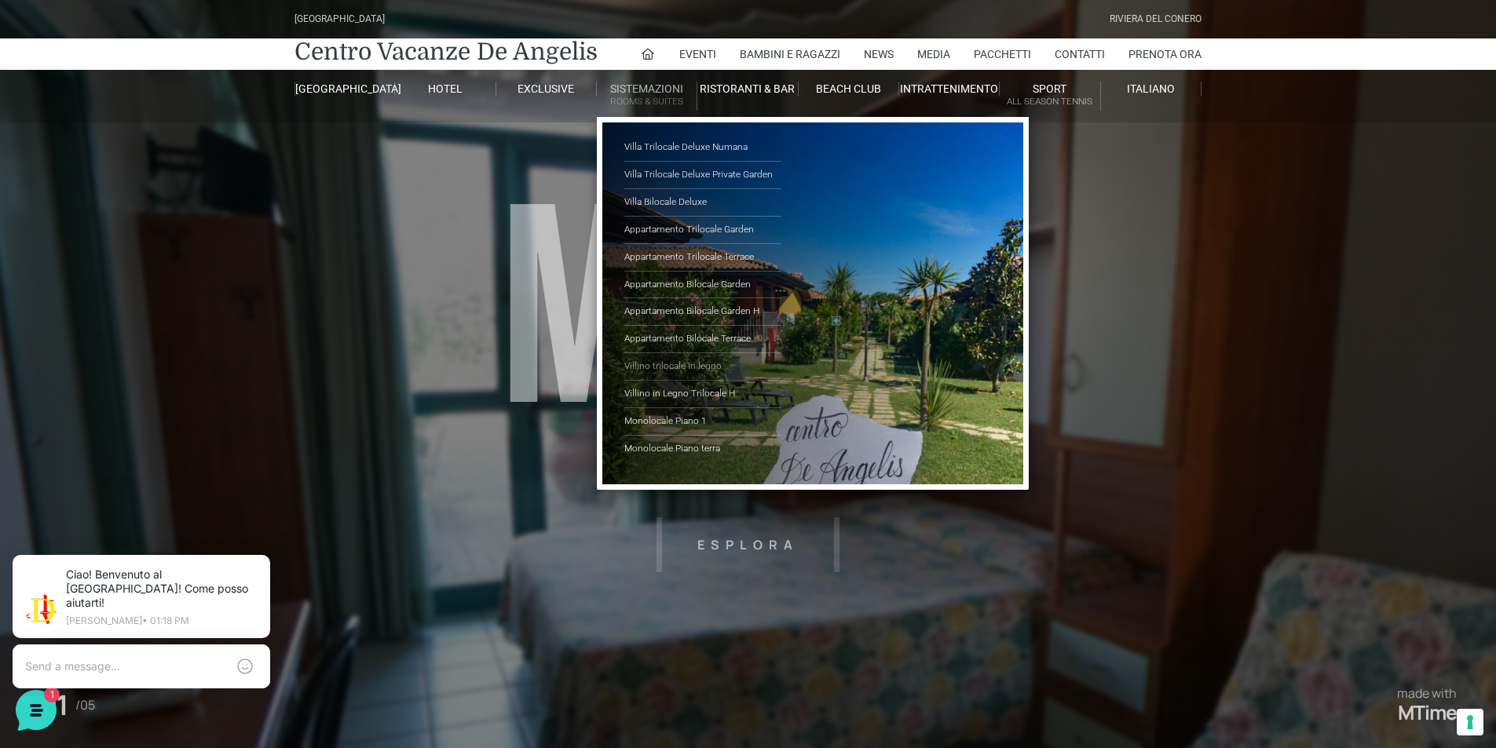
click at [671, 364] on link "Villino trilocale in legno" at bounding box center [702, 366] width 157 height 27
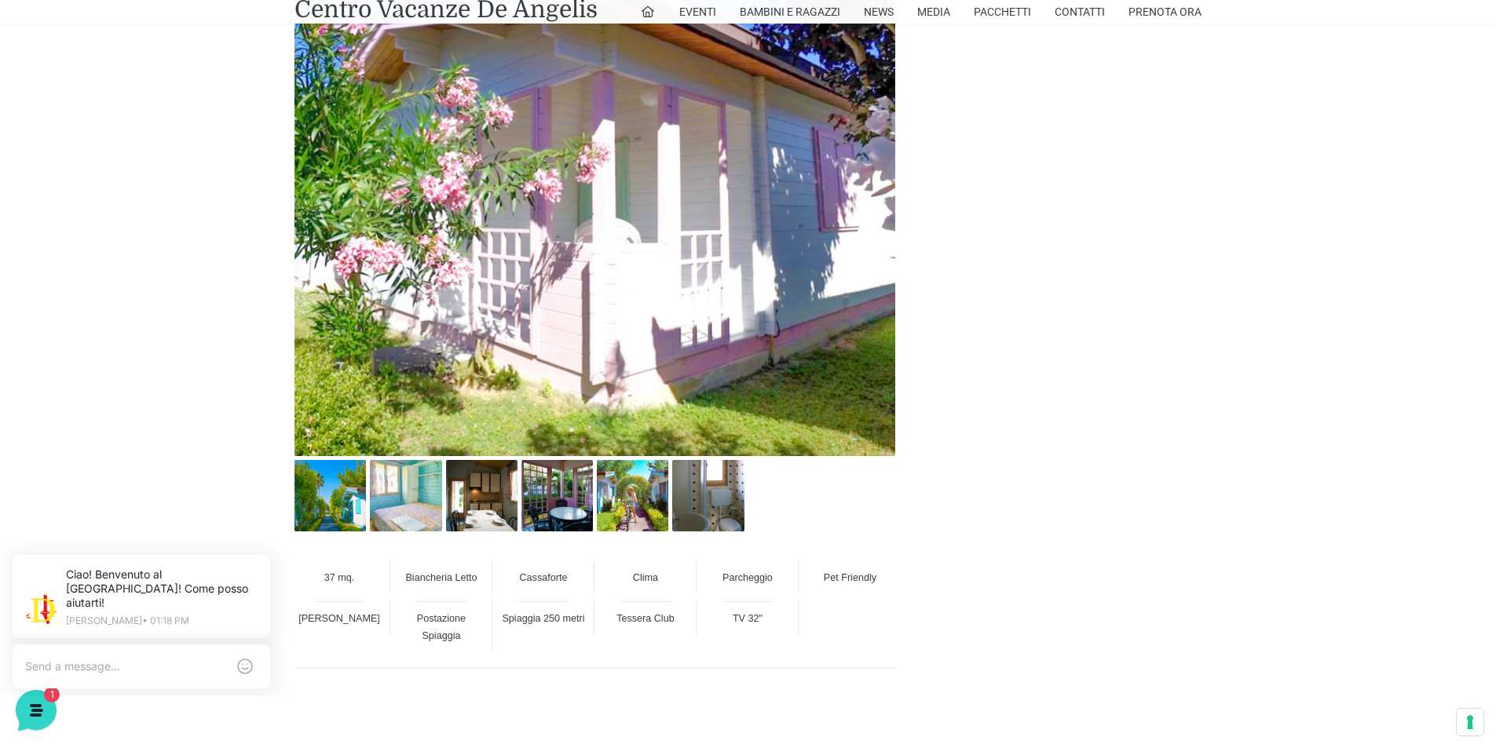
scroll to position [1021, 0]
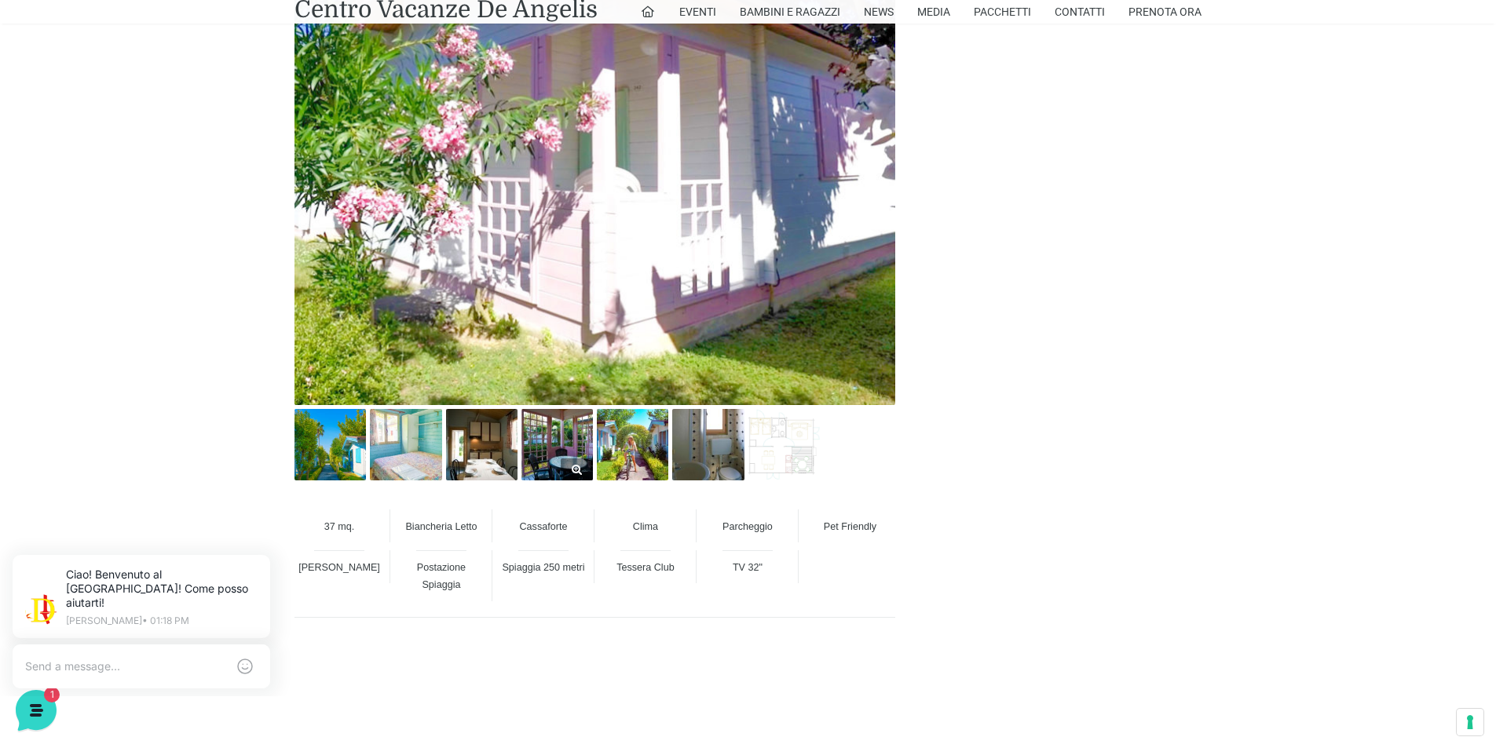
click at [568, 451] on img at bounding box center [556, 444] width 71 height 71
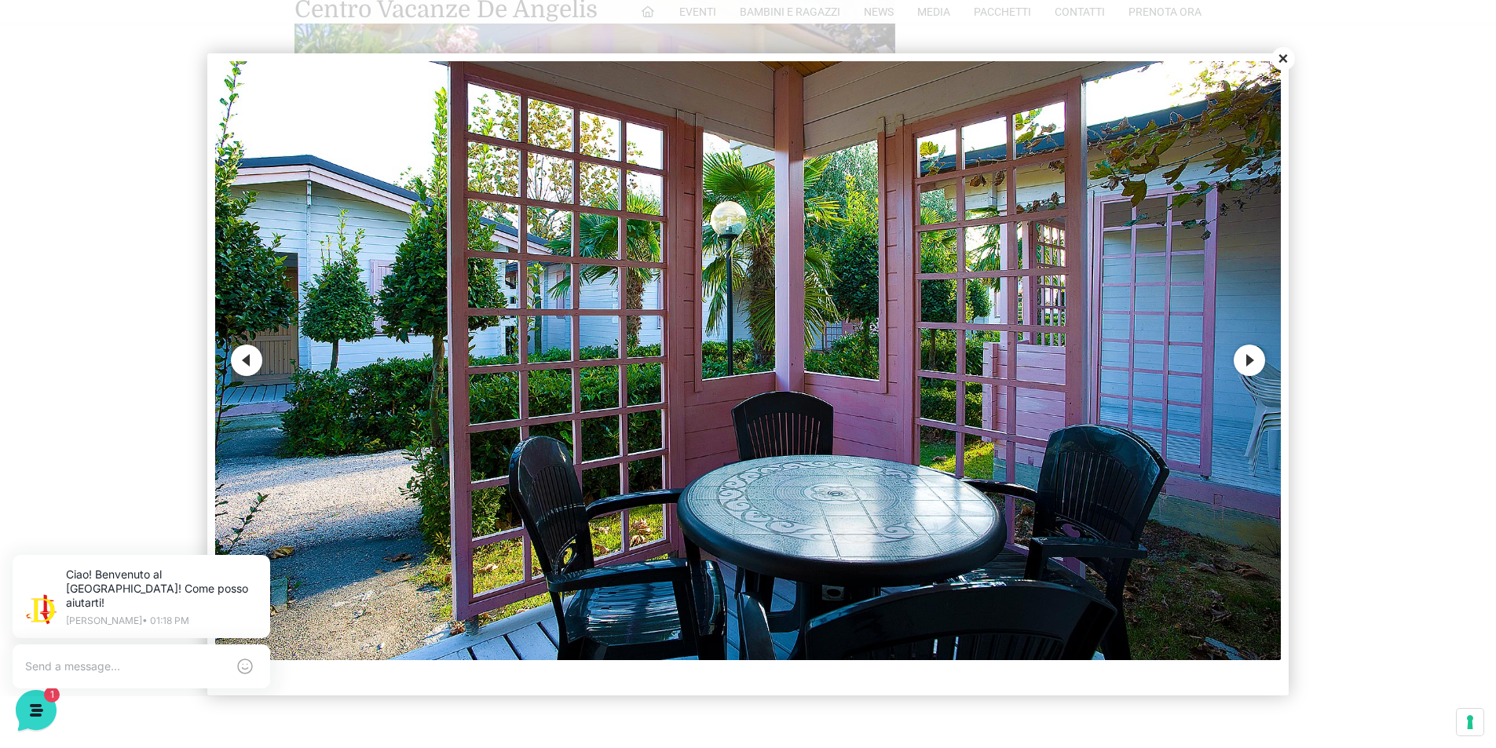
click at [1248, 366] on button "Next" at bounding box center [1249, 360] width 31 height 31
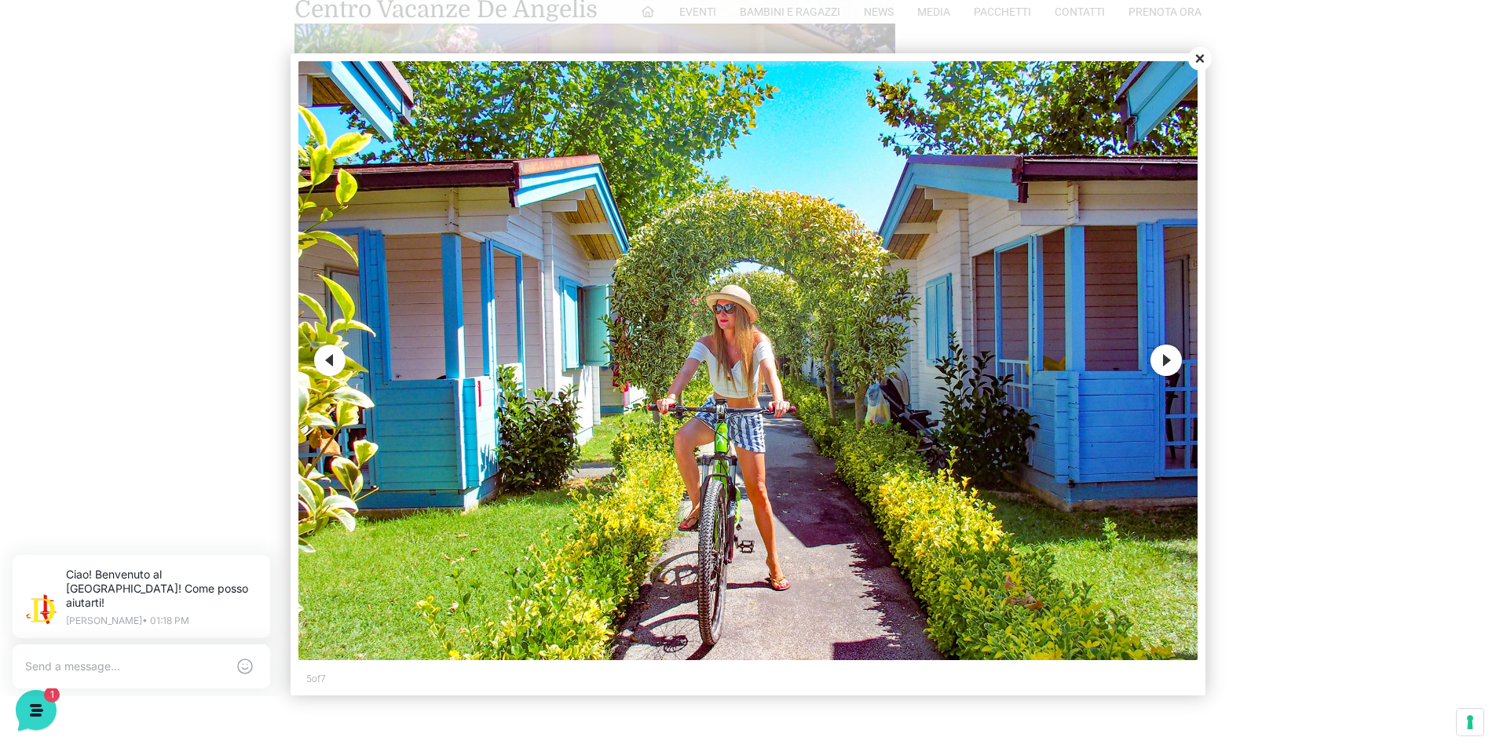
click at [1176, 368] on button "Next" at bounding box center [1166, 360] width 31 height 31
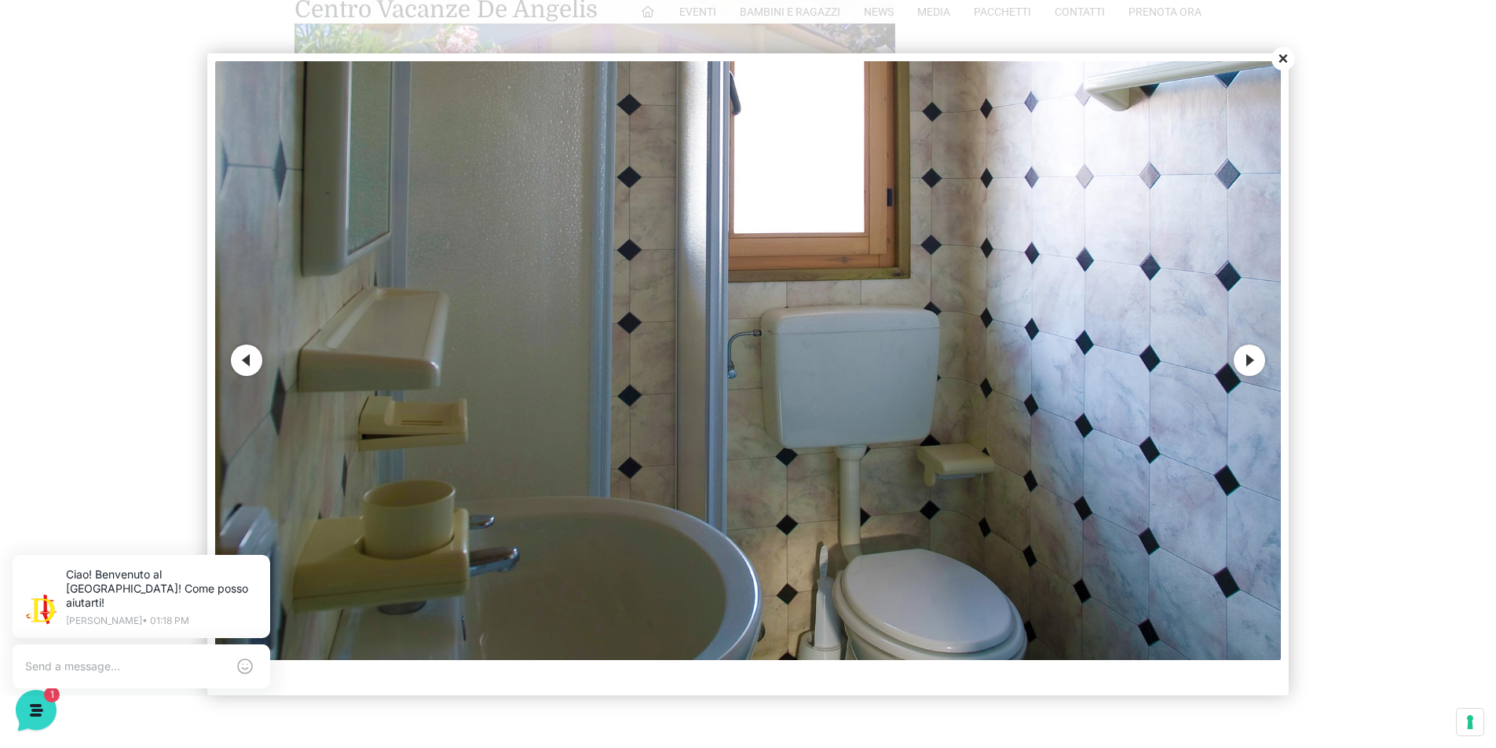
click at [1248, 362] on button "Next" at bounding box center [1249, 360] width 31 height 31
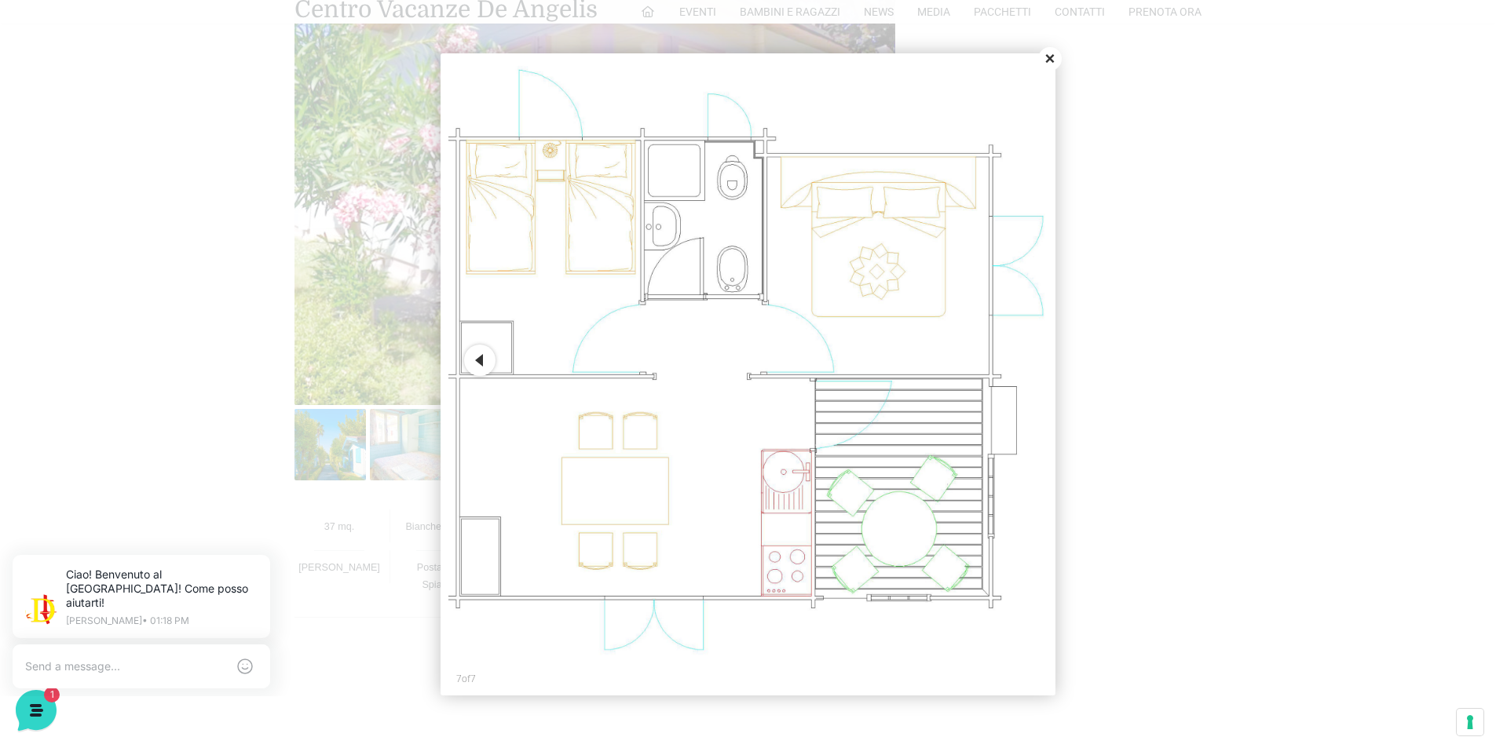
click at [1048, 64] on button "Close" at bounding box center [1050, 59] width 24 height 24
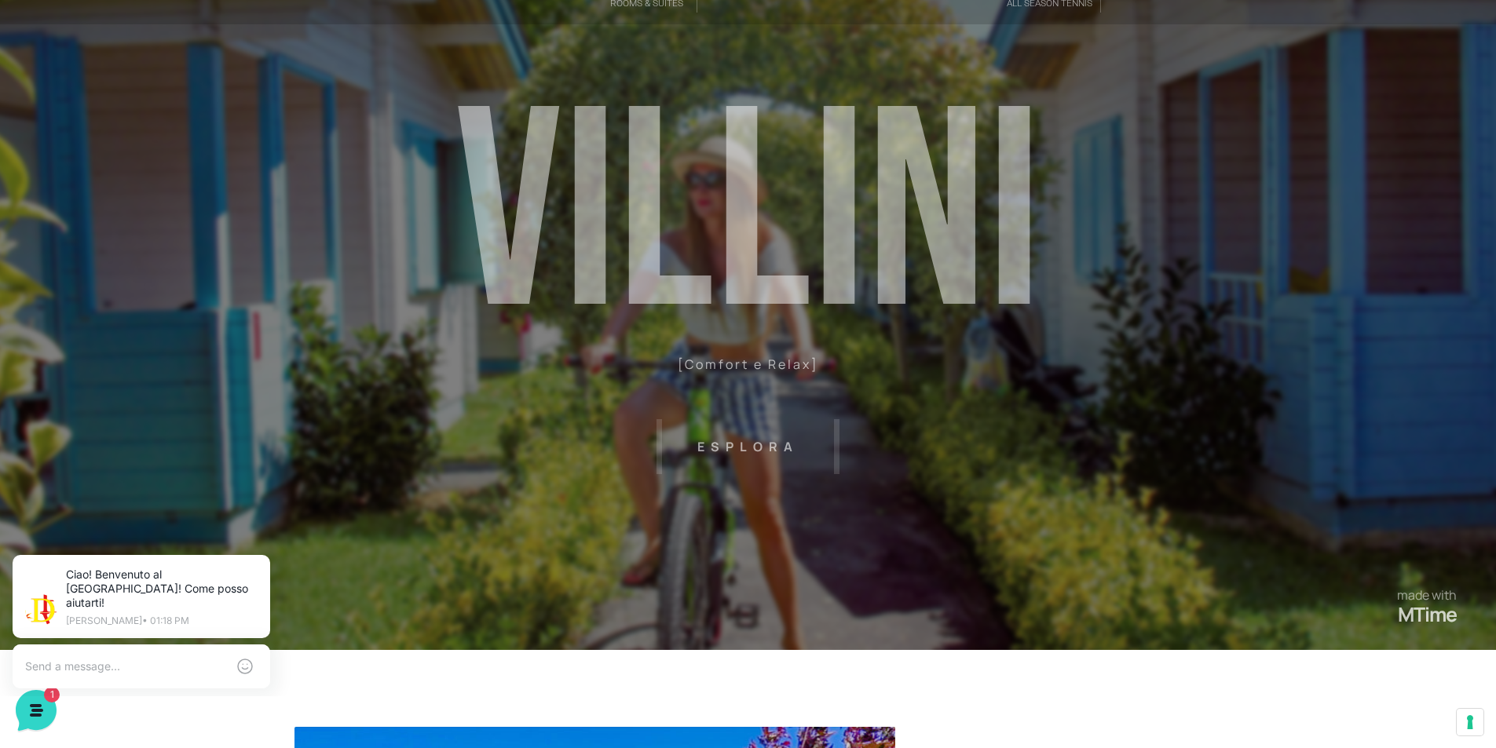
scroll to position [0, 0]
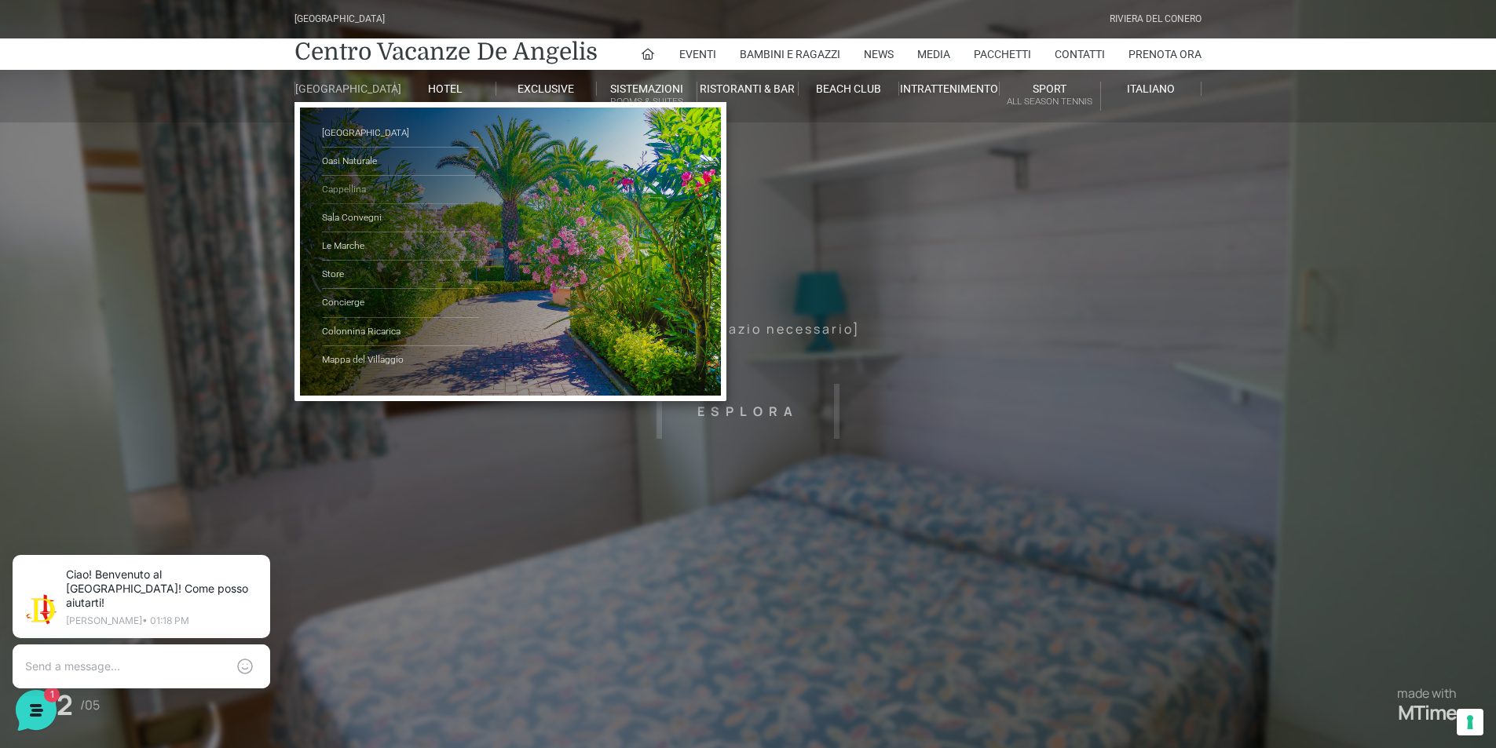
click at [353, 195] on link "Cappellina" at bounding box center [400, 190] width 157 height 28
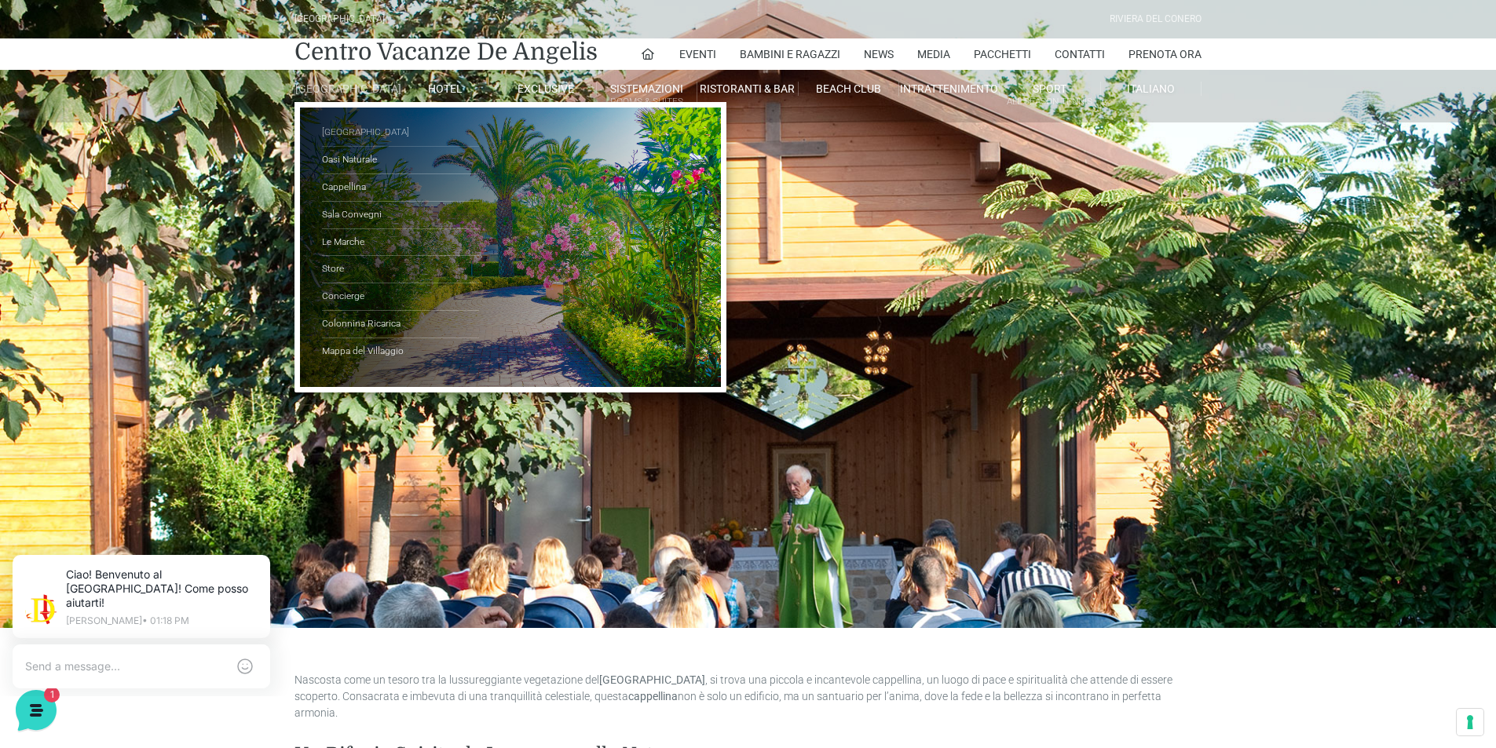
click at [366, 139] on link "[GEOGRAPHIC_DATA]" at bounding box center [400, 132] width 157 height 27
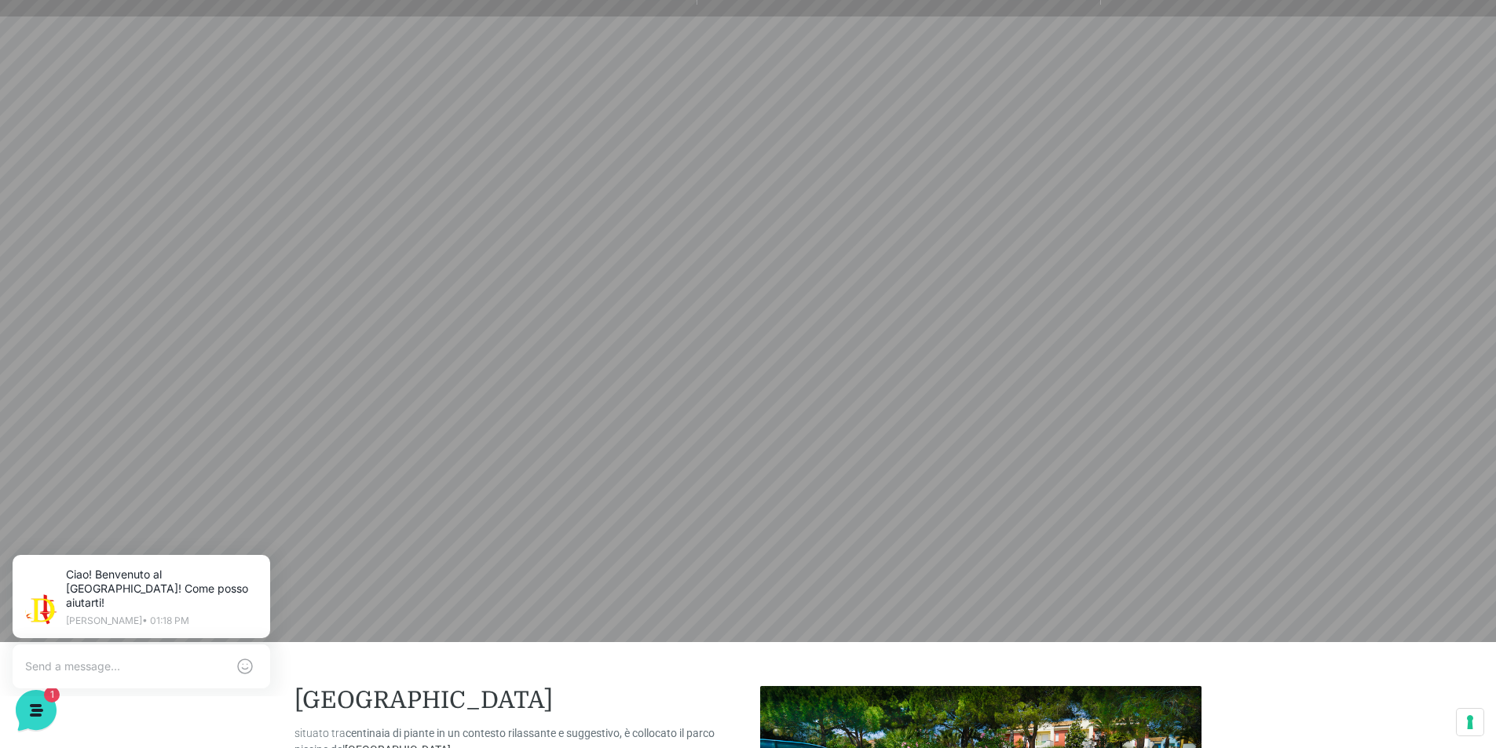
scroll to position [79, 0]
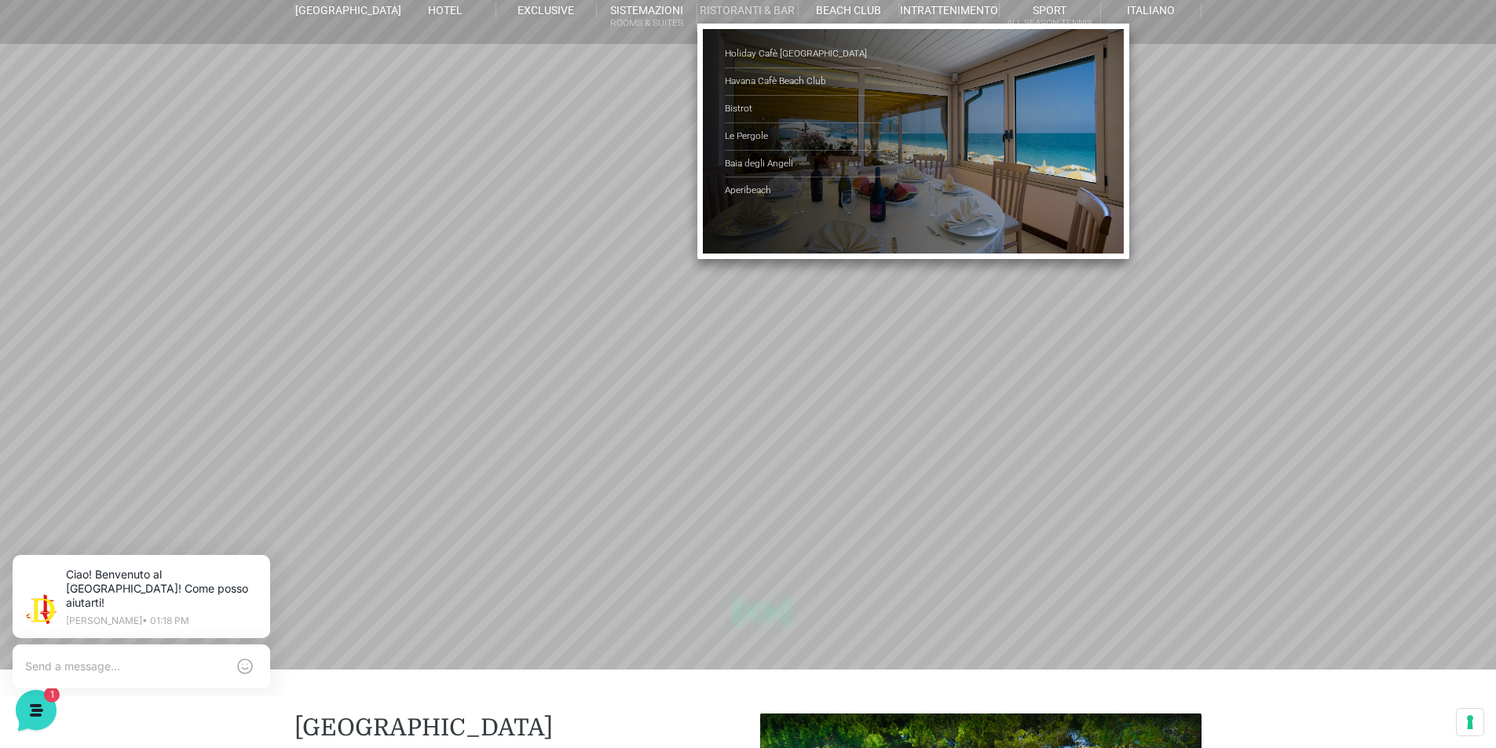
click at [711, 8] on link "Ristoranti & Bar" at bounding box center [747, 10] width 101 height 14
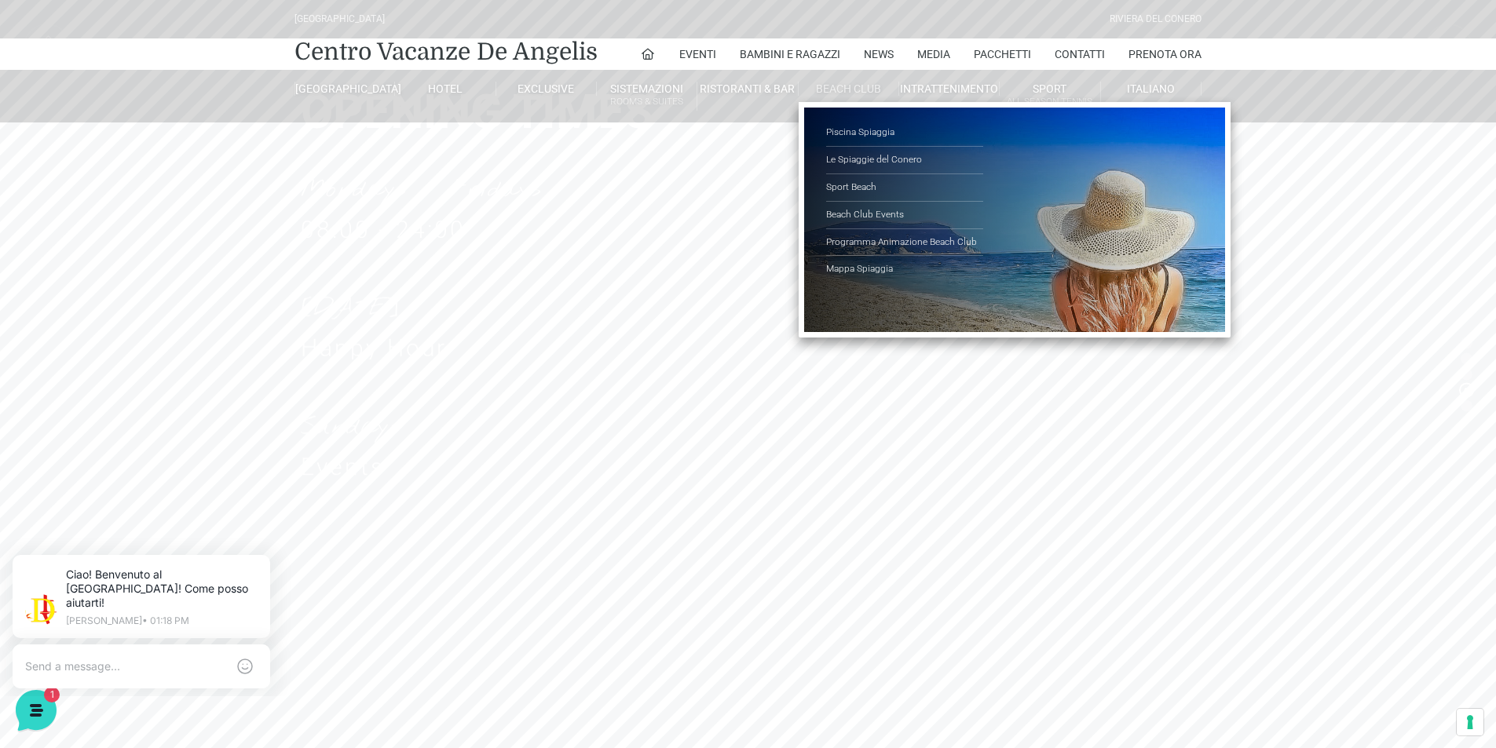
click at [837, 86] on link "Beach Club" at bounding box center [849, 89] width 101 height 14
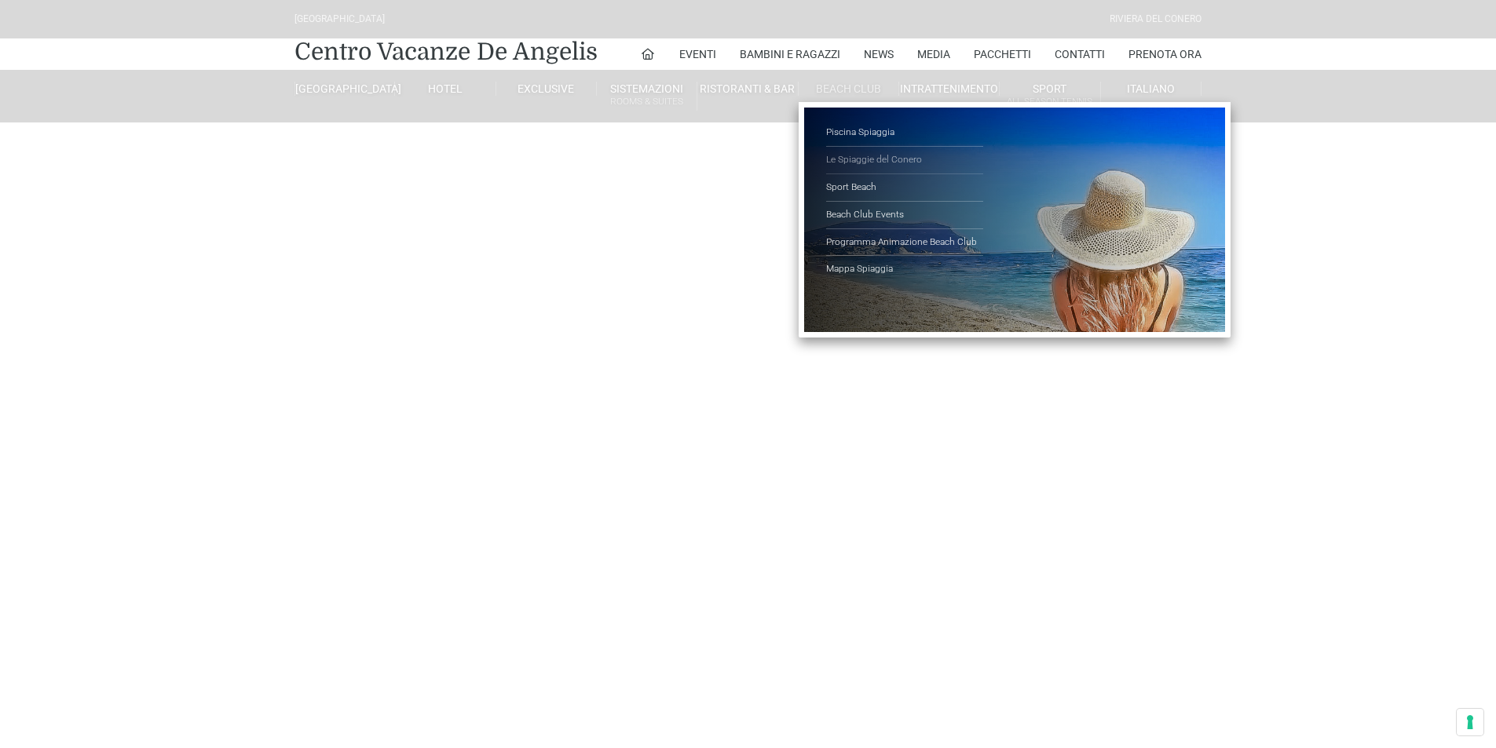
click at [864, 154] on link "Le Spiaggie del Conero" at bounding box center [904, 160] width 157 height 27
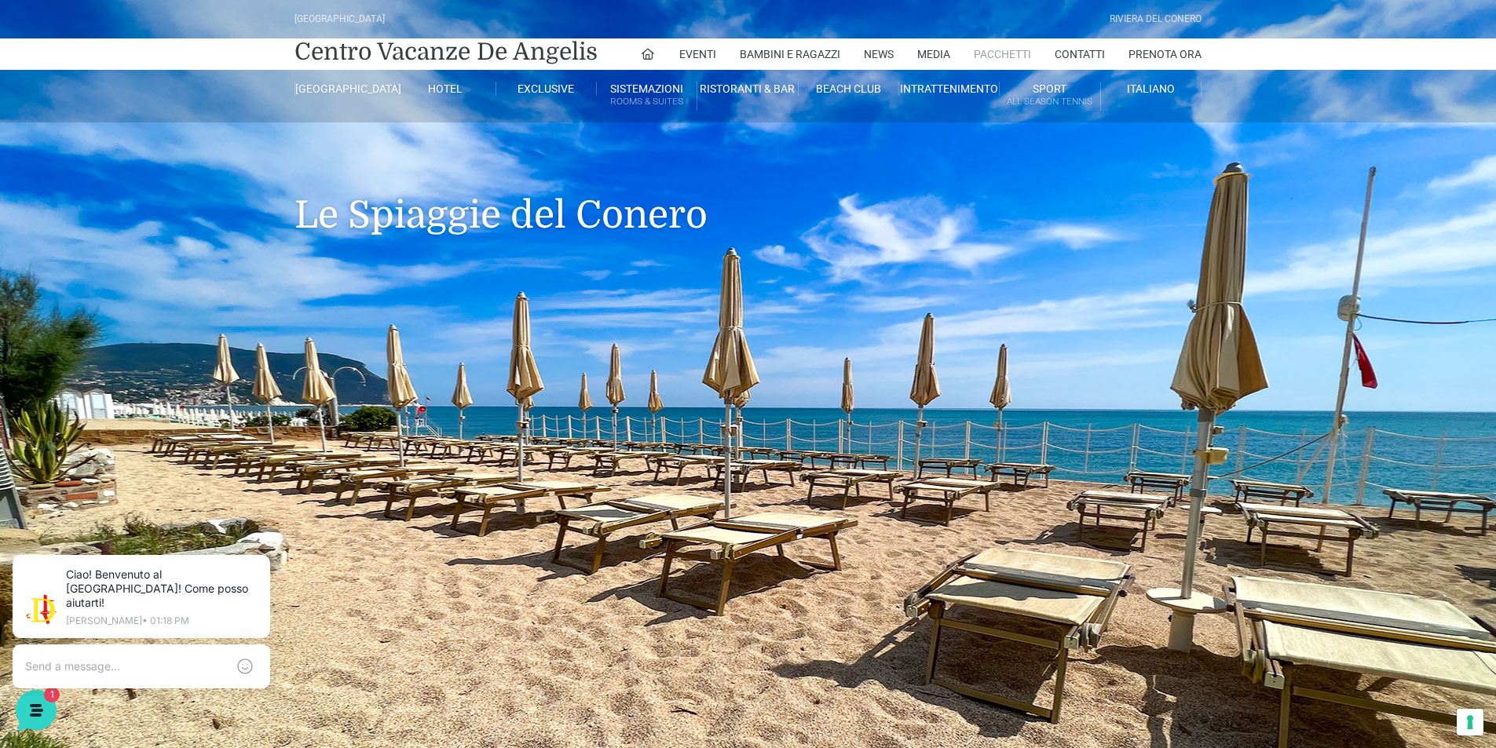
click at [1010, 52] on link "Pacchetti" at bounding box center [1002, 53] width 57 height 31
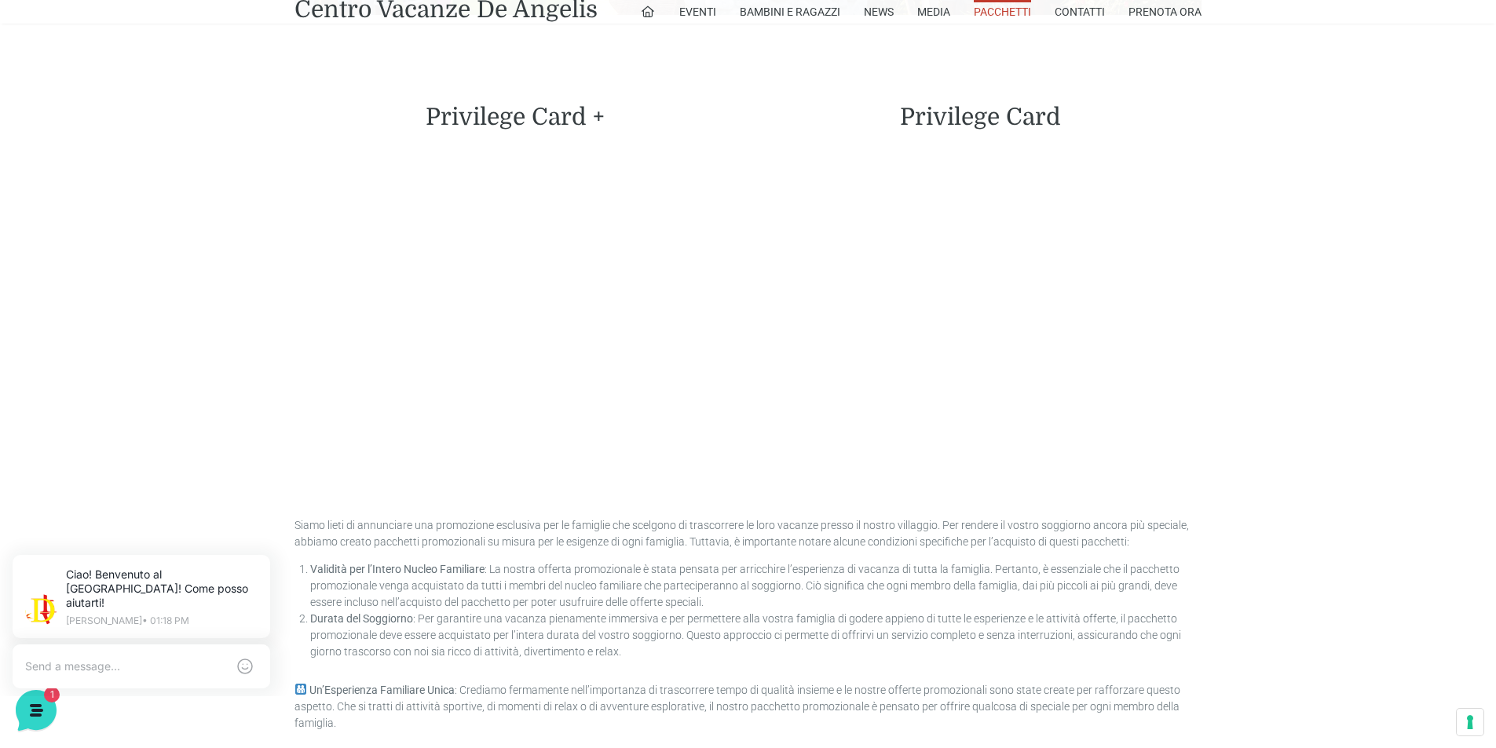
scroll to position [3770, 0]
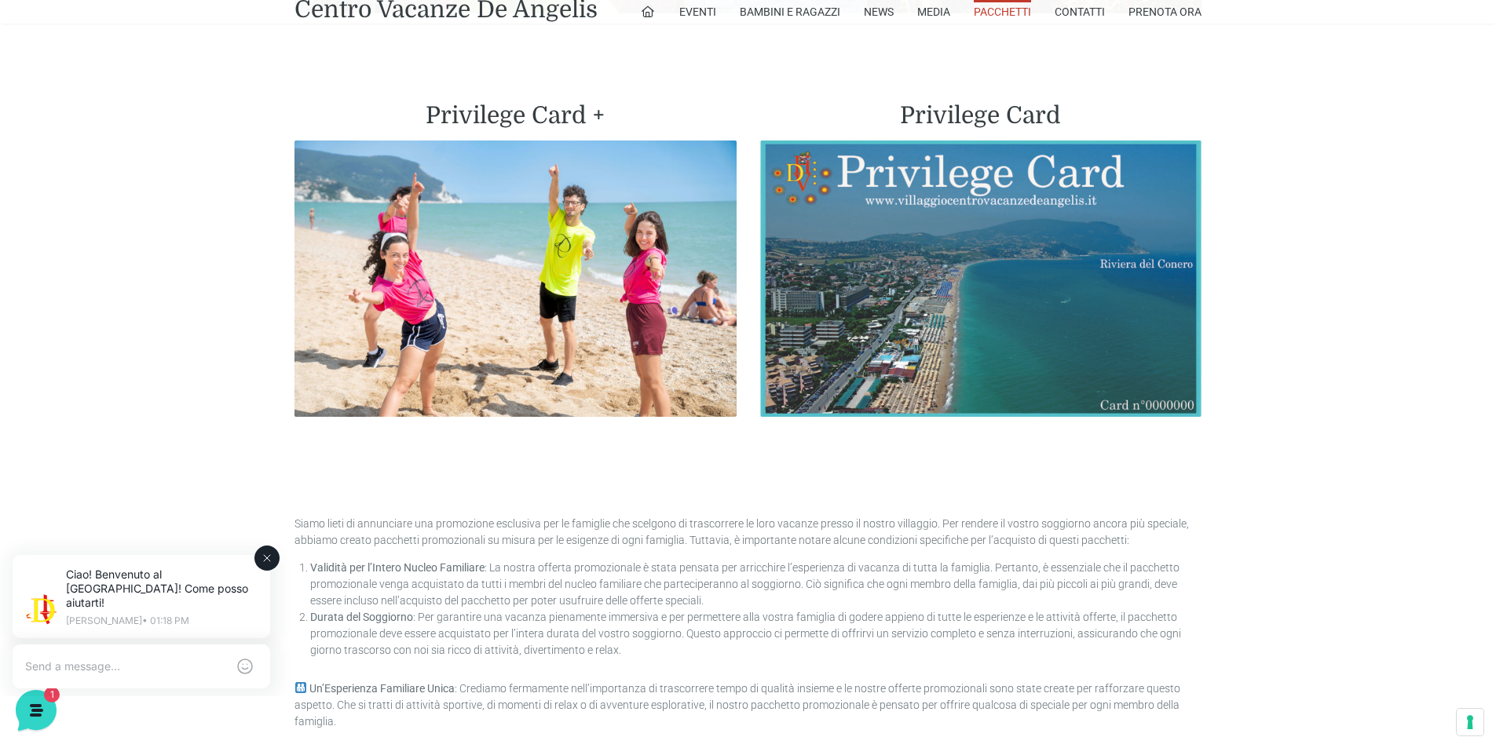
click at [151, 660] on textarea at bounding box center [125, 667] width 201 height 14
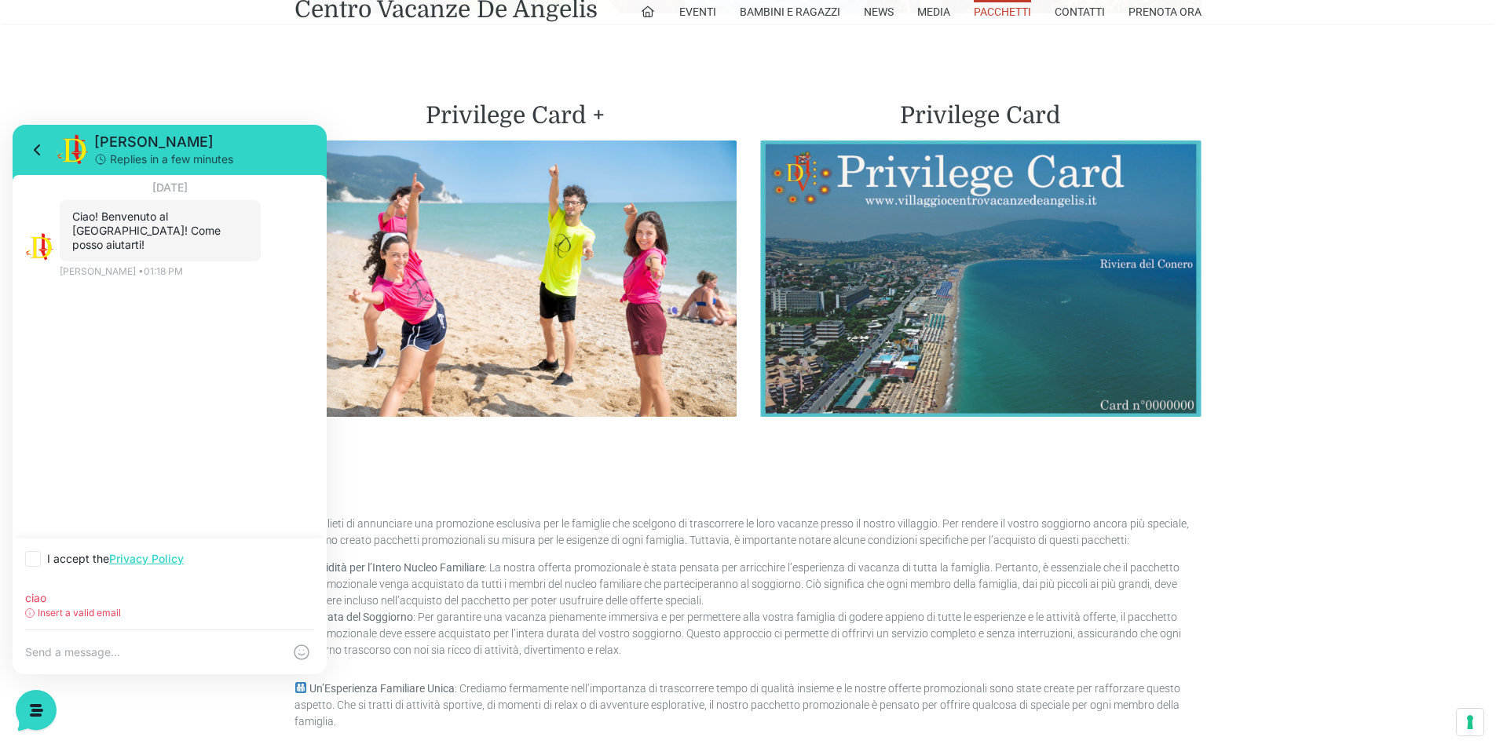
type input "ciao"
click at [29, 554] on icon at bounding box center [32, 558] width 9 height 9
click at [29, 554] on input "I accept the Privacy Policy" at bounding box center [30, 559] width 10 height 10
checkbox input "true"
click at [87, 598] on input "ciao" at bounding box center [169, 598] width 289 height 13
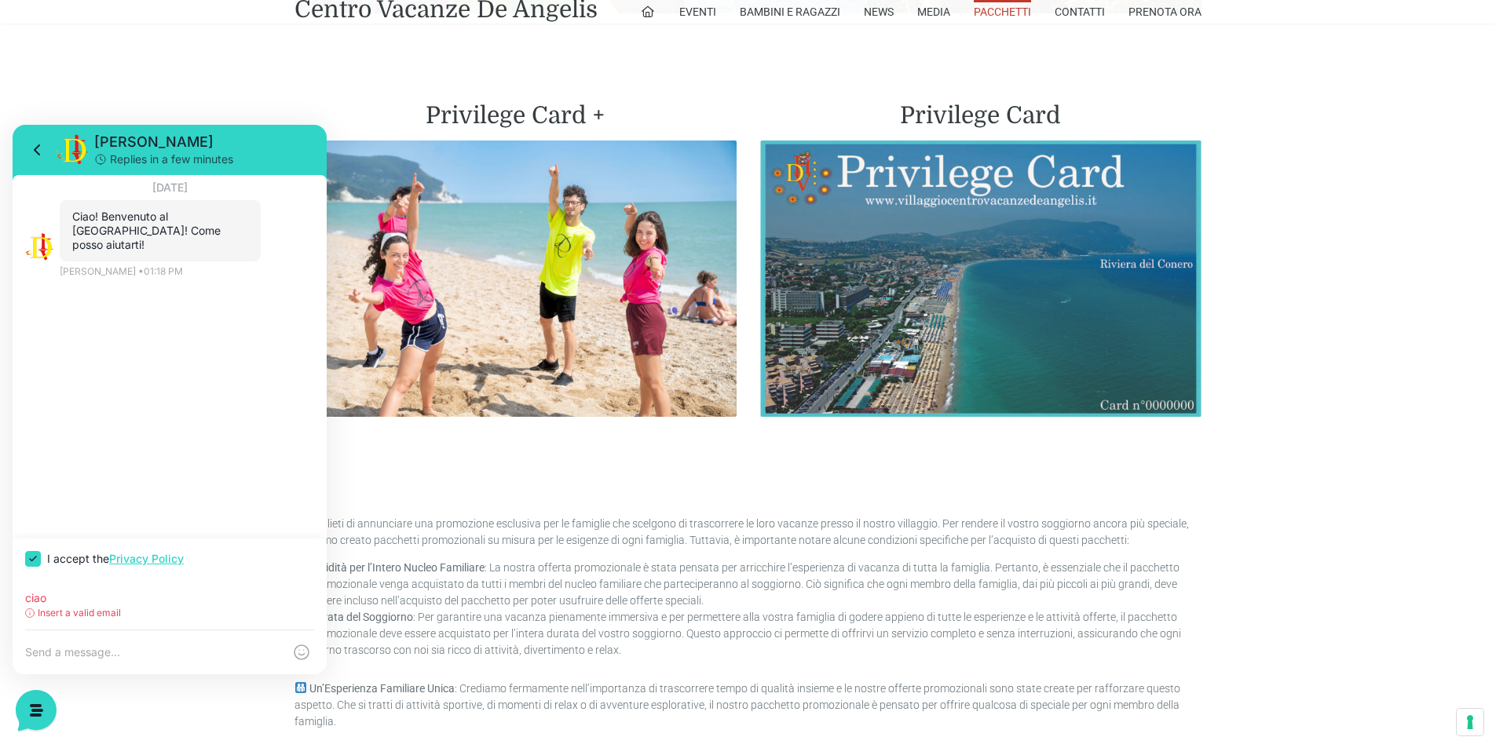
click at [101, 652] on textarea at bounding box center [154, 653] width 258 height 14
type textarea "ciao"
click at [302, 653] on rect at bounding box center [301, 652] width 25 height 25
click at [127, 650] on textarea "ciao" at bounding box center [138, 653] width 226 height 14
click at [123, 617] on div "Insert a valid email" at bounding box center [169, 613] width 289 height 14
